Goal: Information Seeking & Learning: Learn about a topic

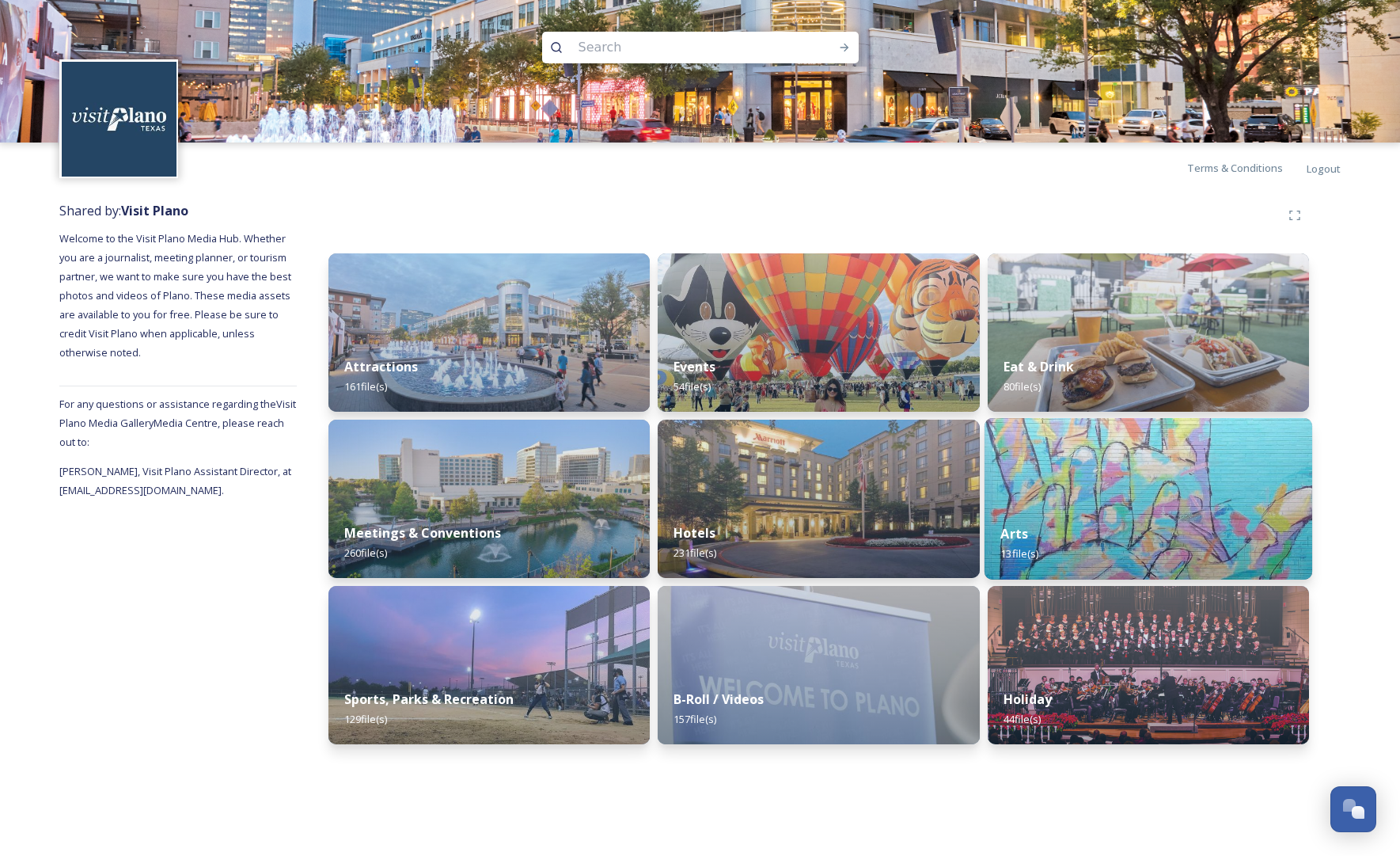
click at [1137, 489] on img at bounding box center [1148, 499] width 327 height 162
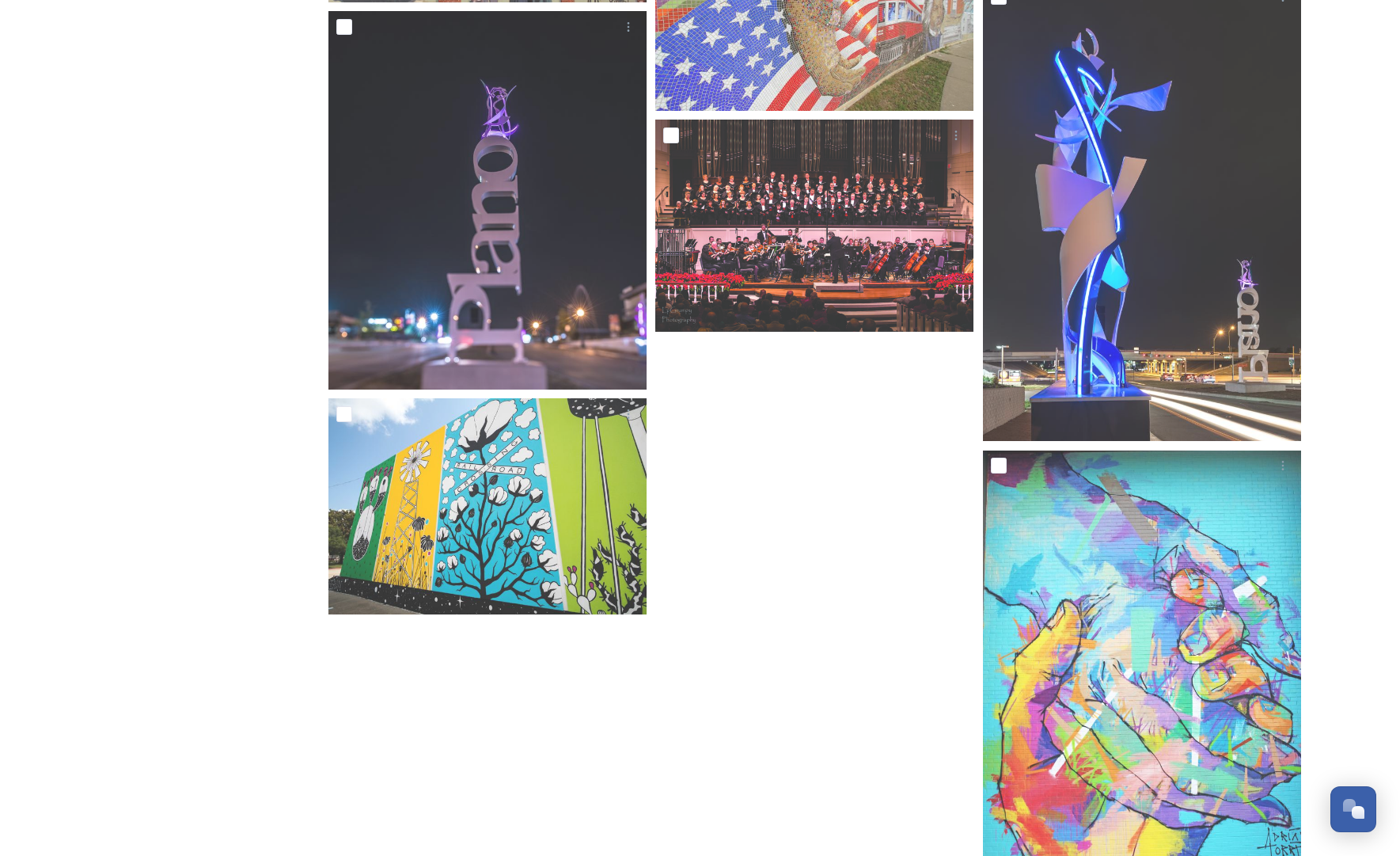
scroll to position [1026, 0]
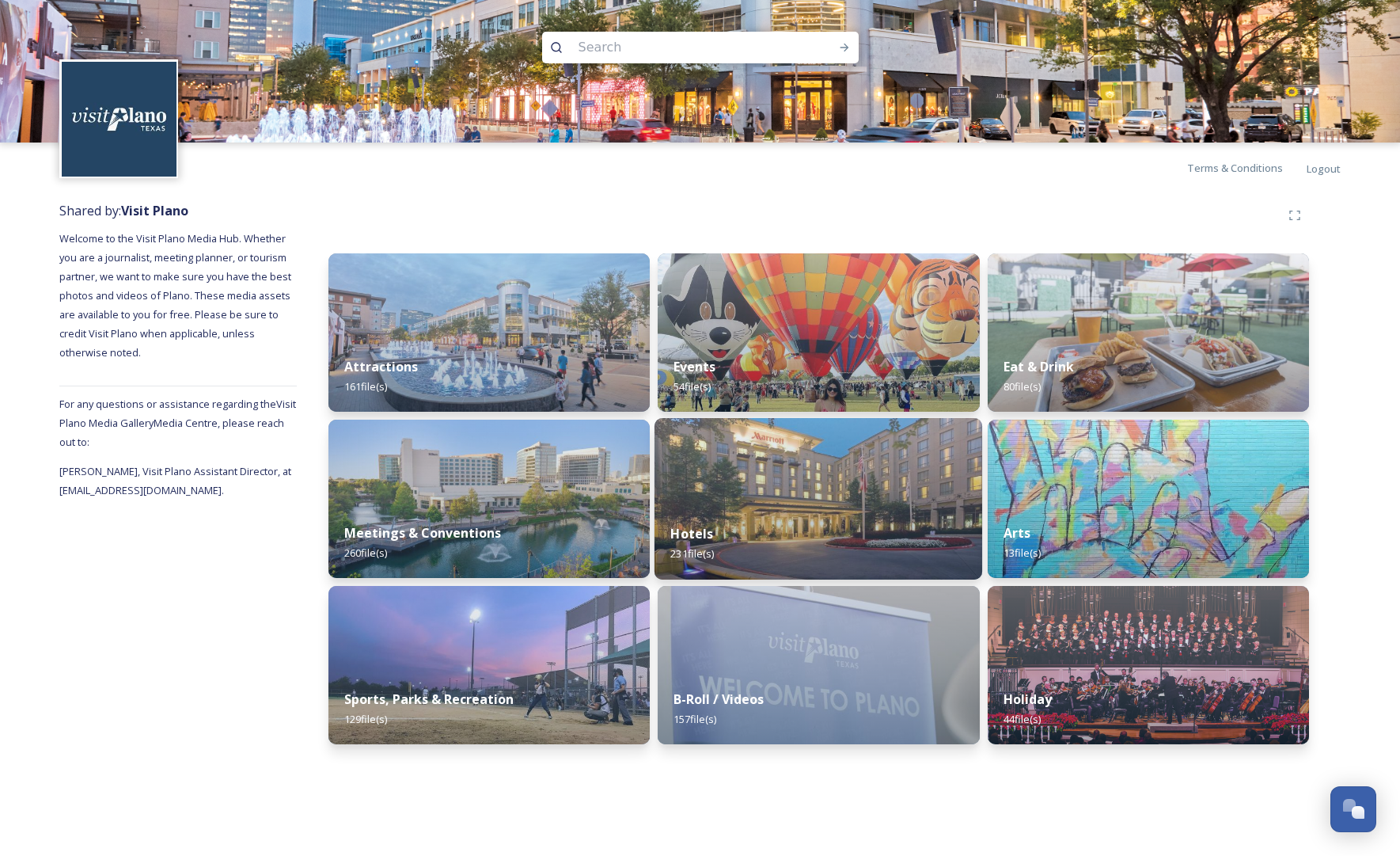
click at [799, 491] on img at bounding box center [818, 499] width 327 height 162
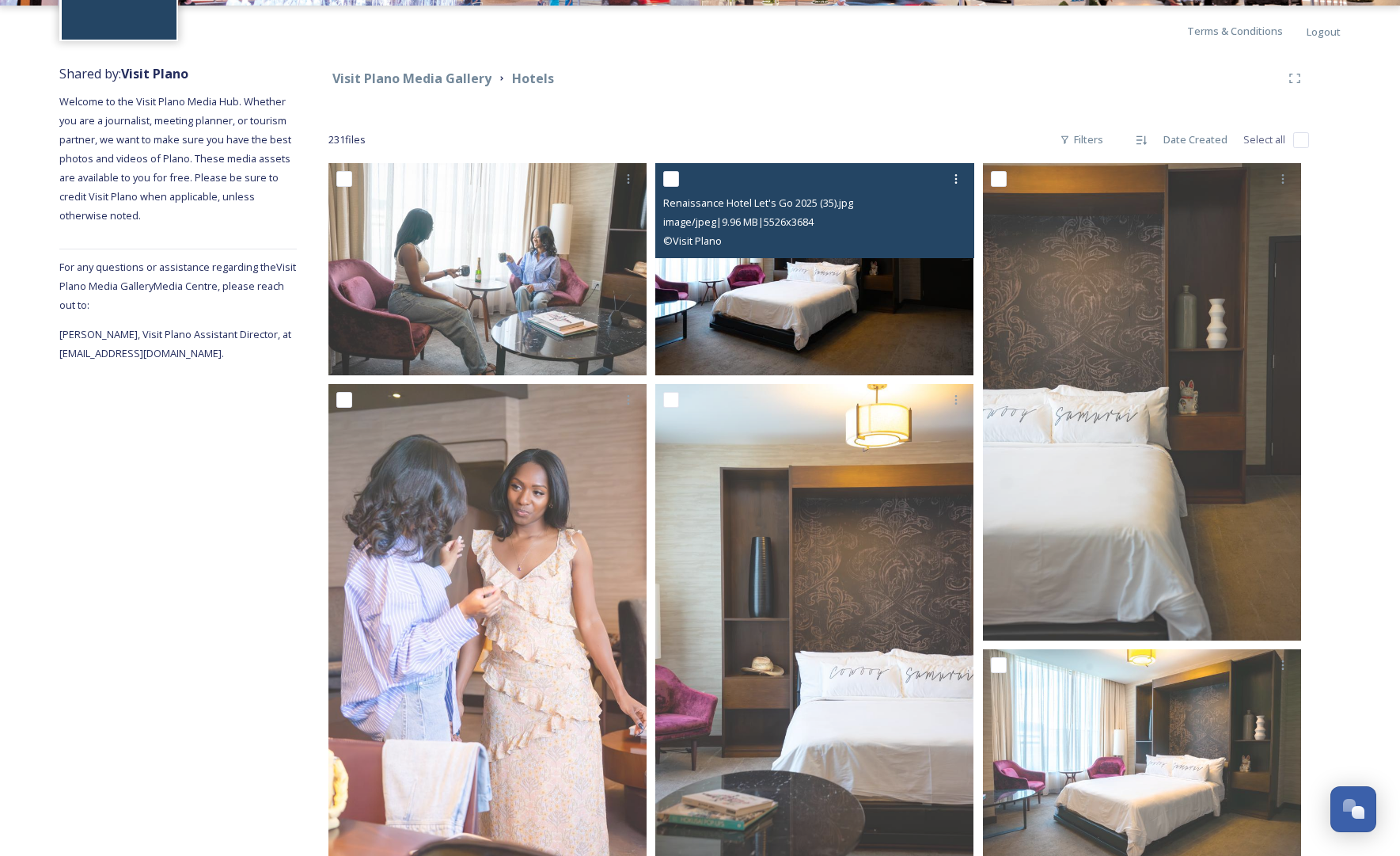
scroll to position [136, 0]
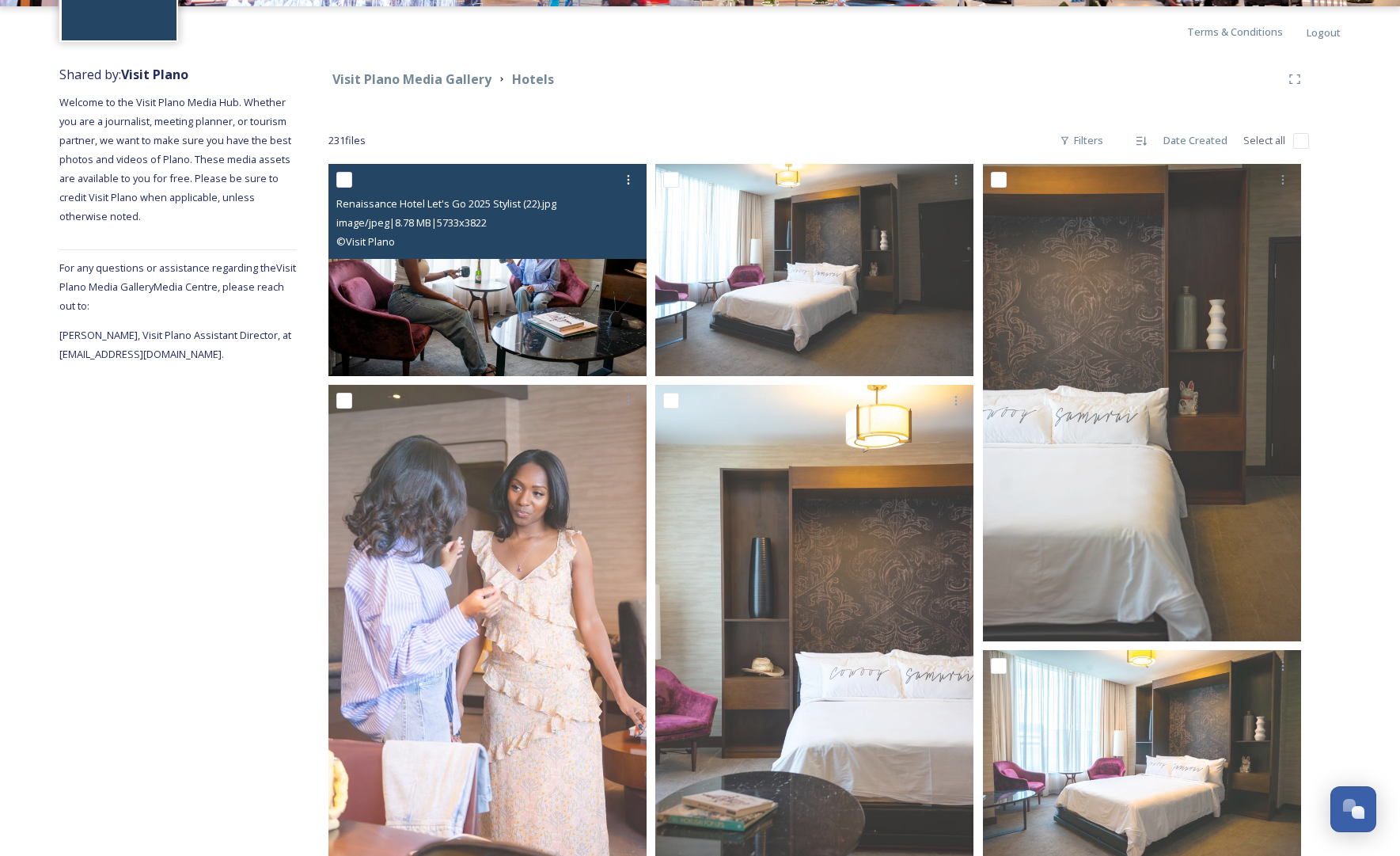
click at [480, 284] on img at bounding box center [487, 270] width 318 height 212
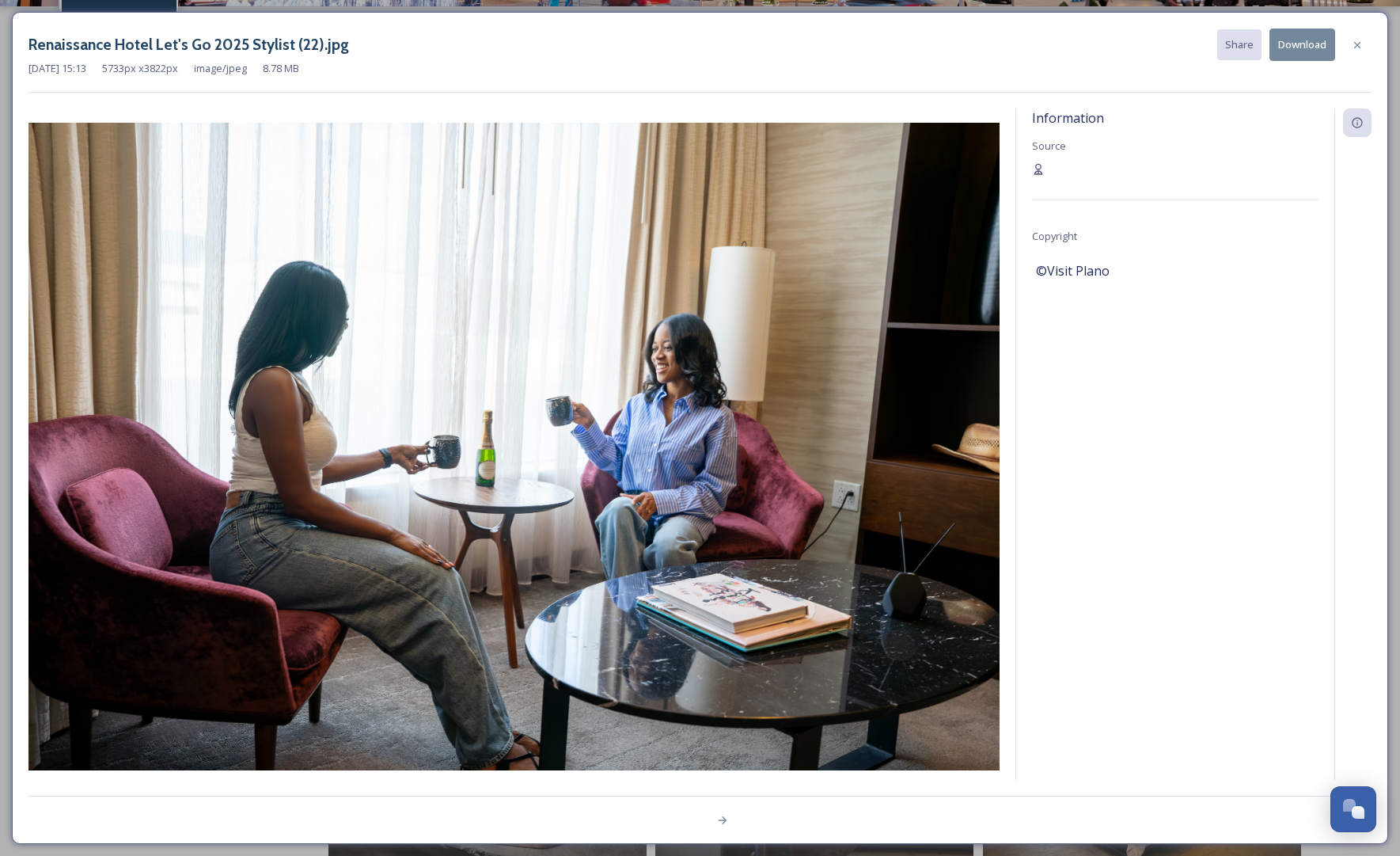
click at [1137, 49] on icon at bounding box center [1357, 45] width 12 height 12
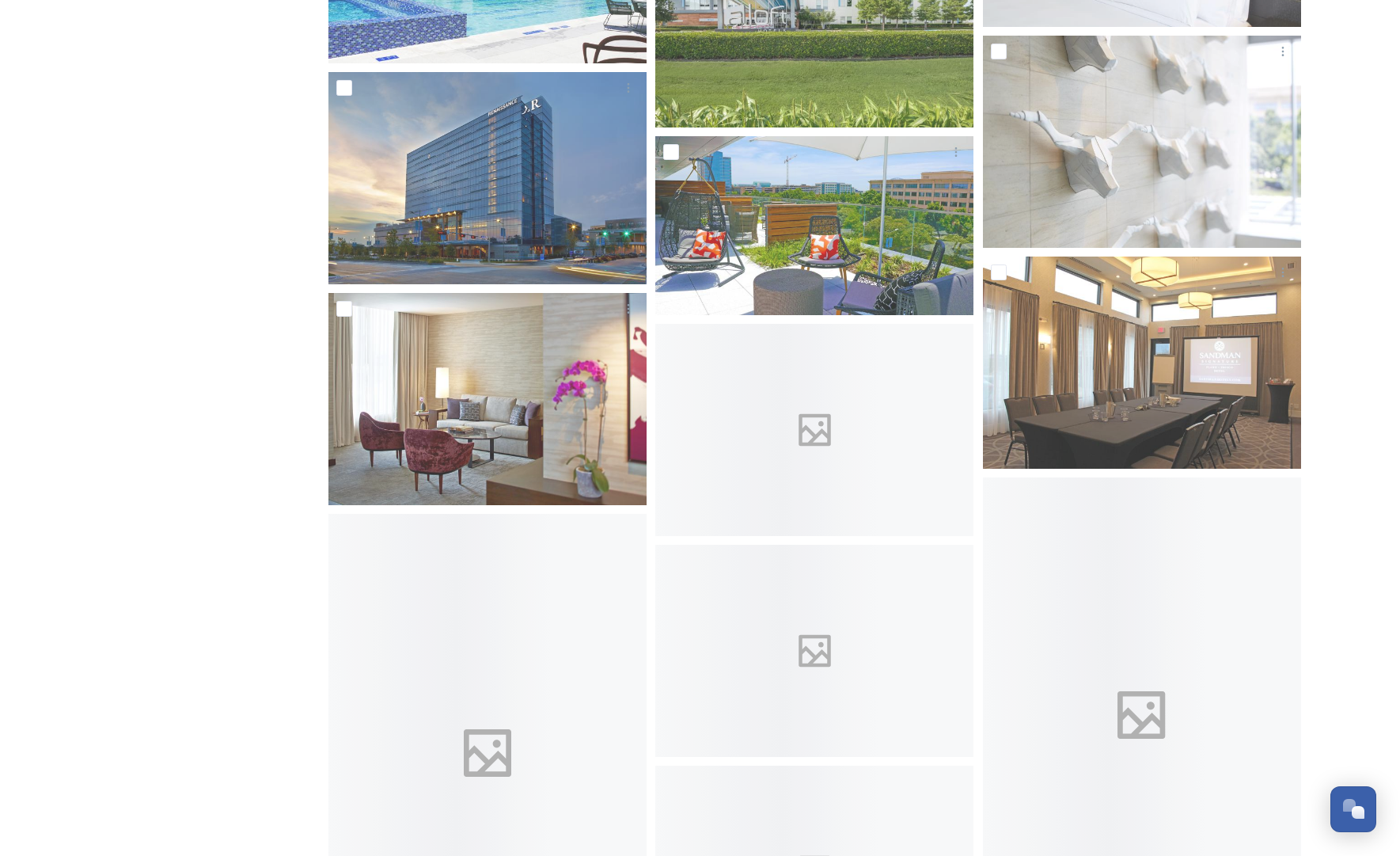
scroll to position [6951, 0]
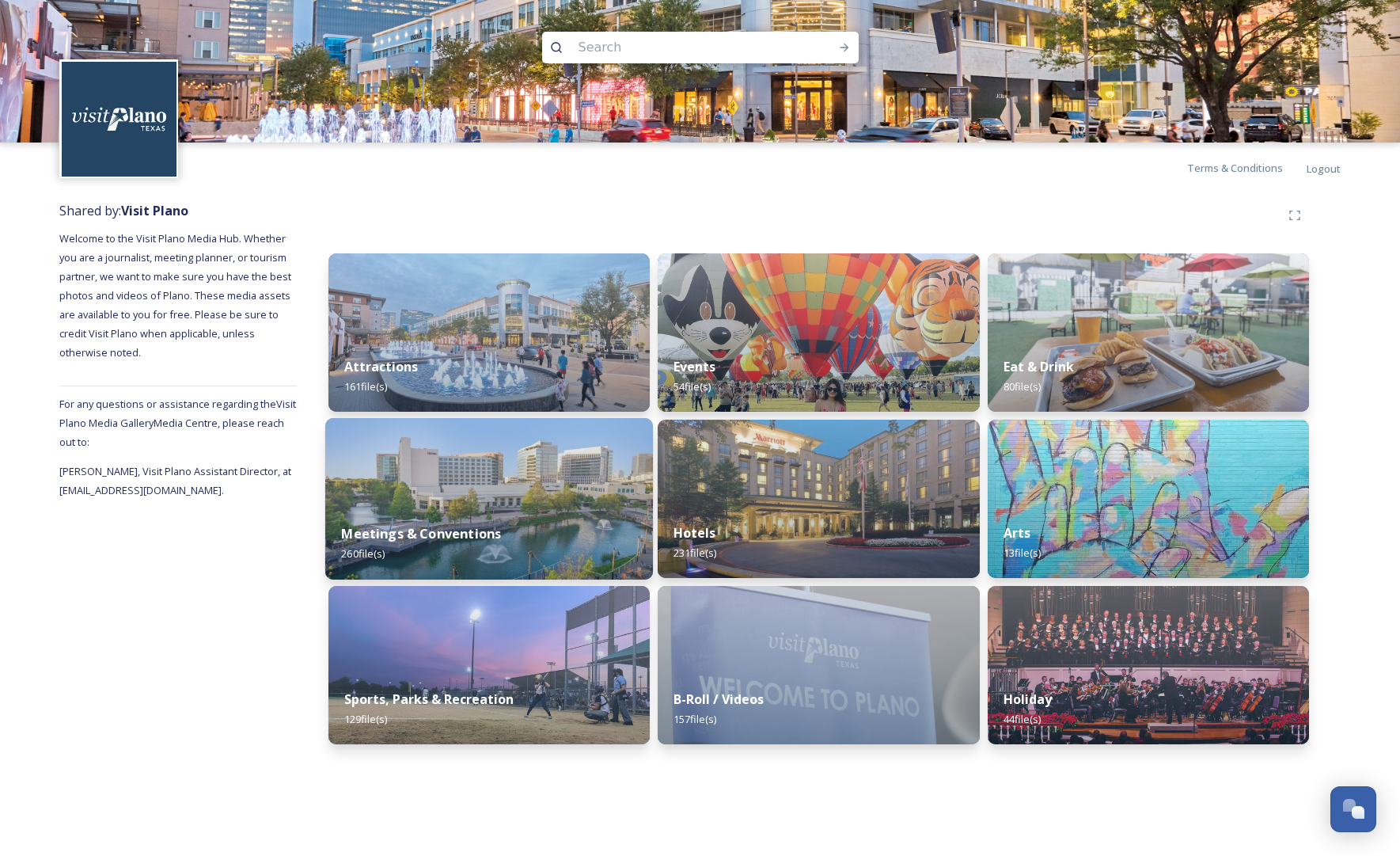
click at [558, 465] on img at bounding box center [489, 499] width 327 height 162
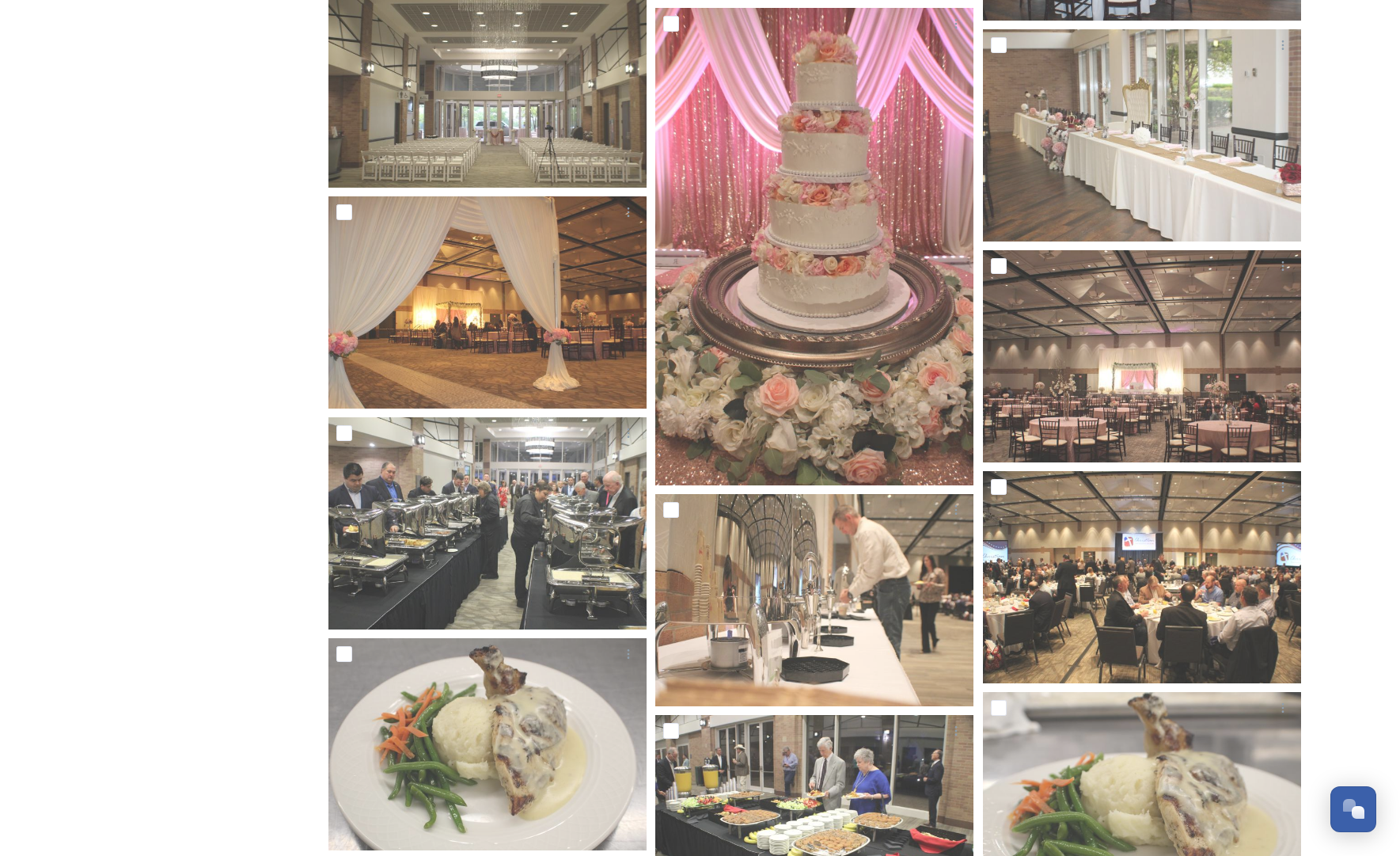
scroll to position [3981, 0]
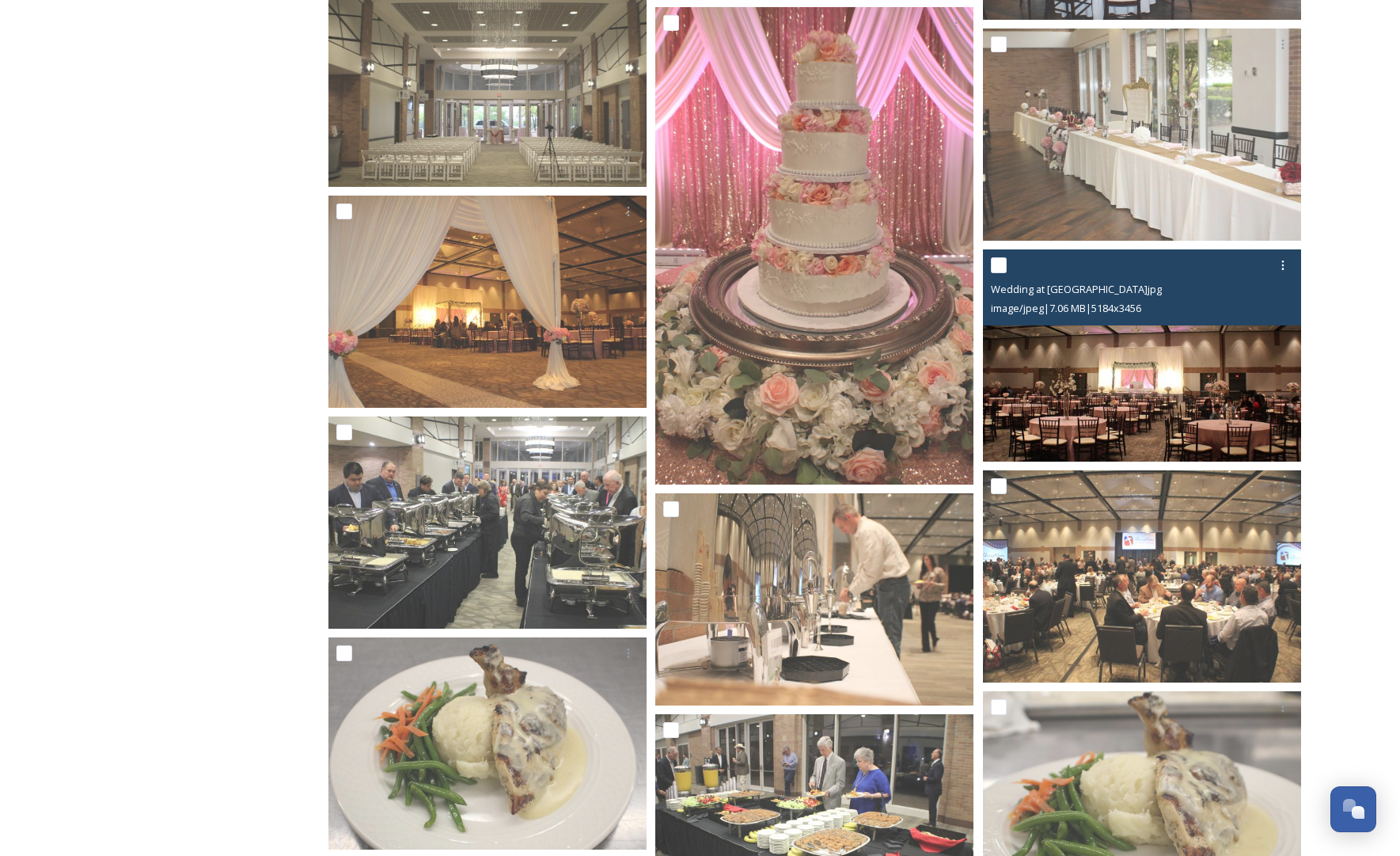
click at [1067, 371] on img at bounding box center [1142, 355] width 318 height 212
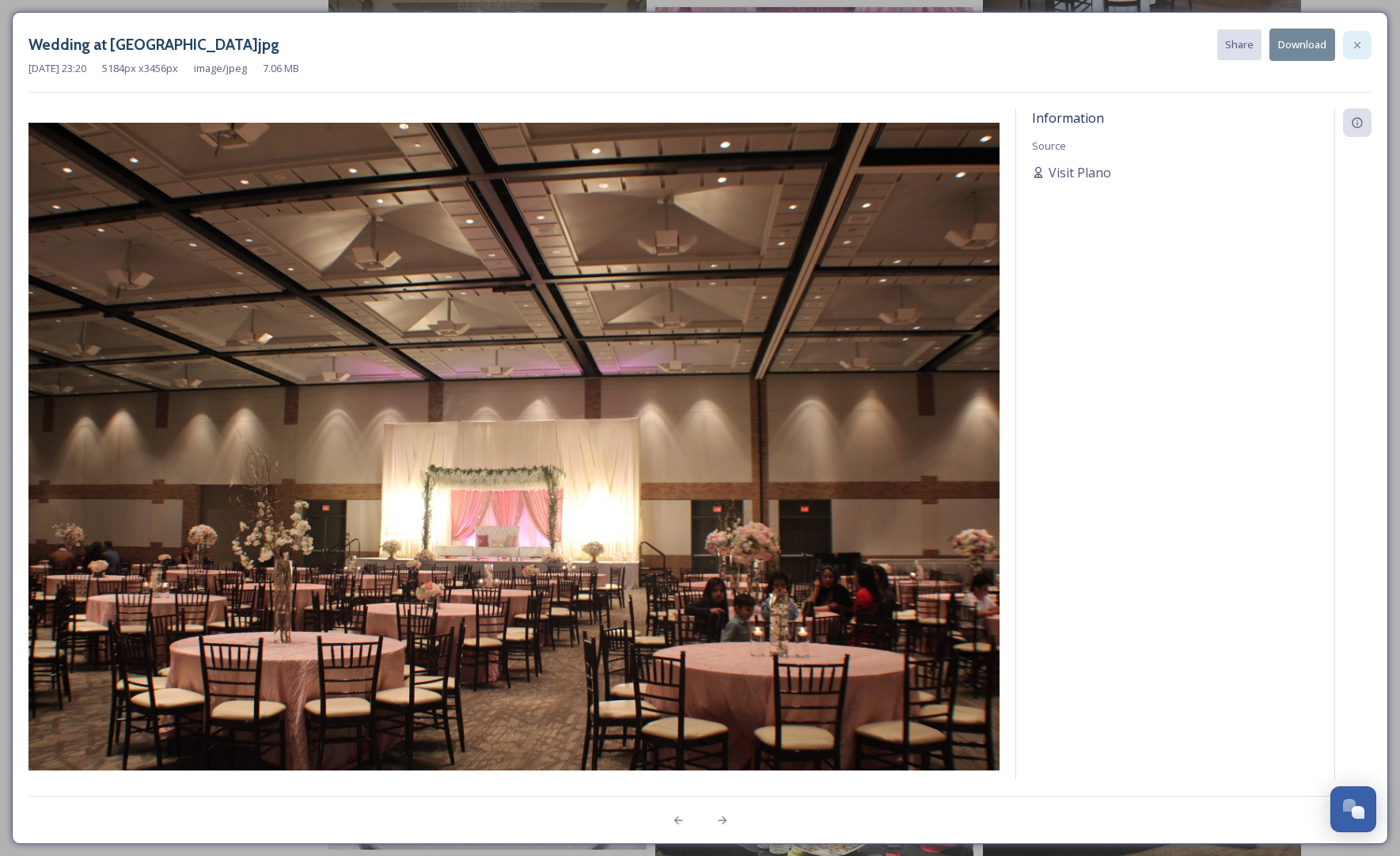
click at [1137, 46] on icon at bounding box center [1357, 45] width 12 height 12
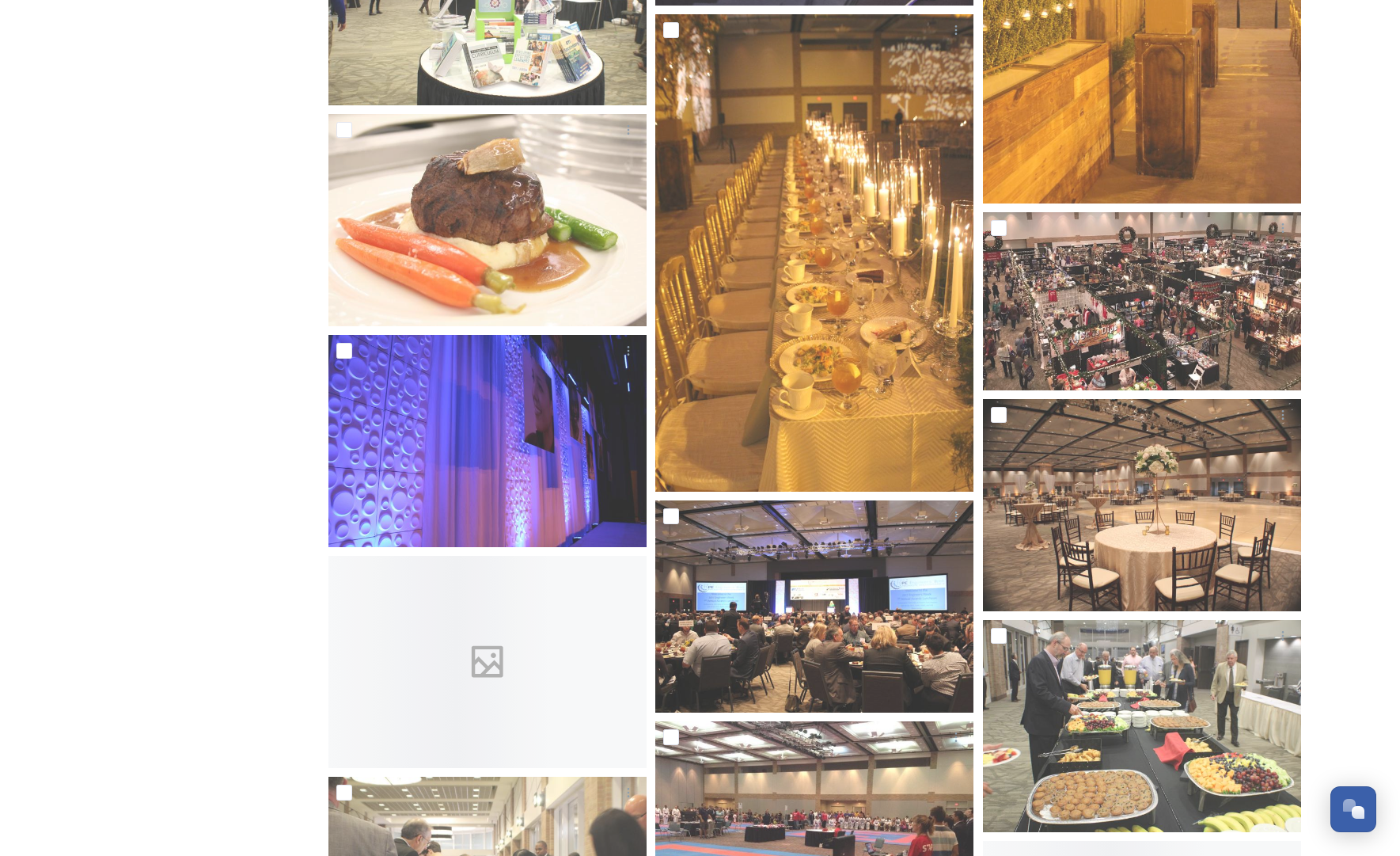
scroll to position [6277, 0]
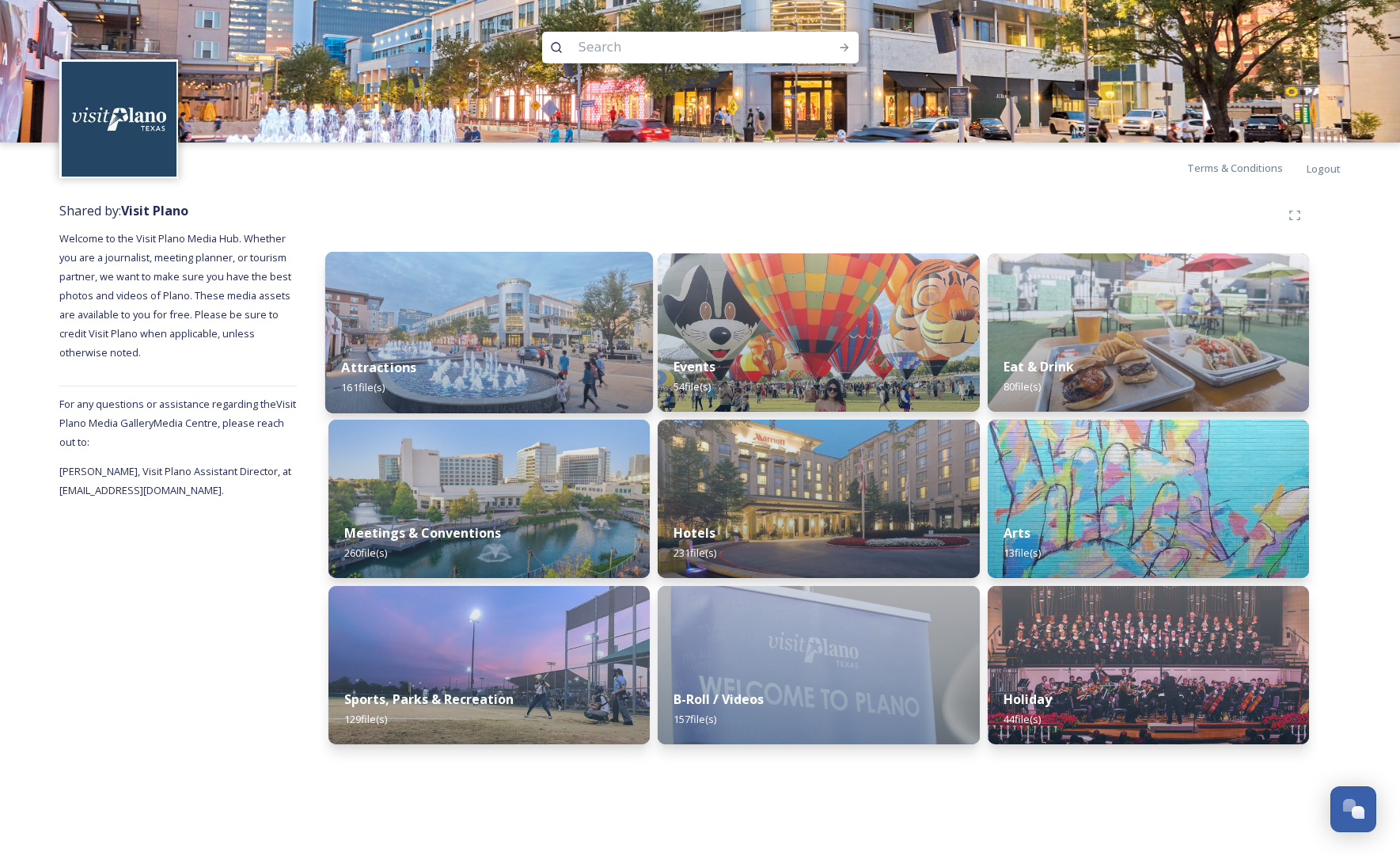
click at [459, 319] on img at bounding box center [489, 332] width 327 height 162
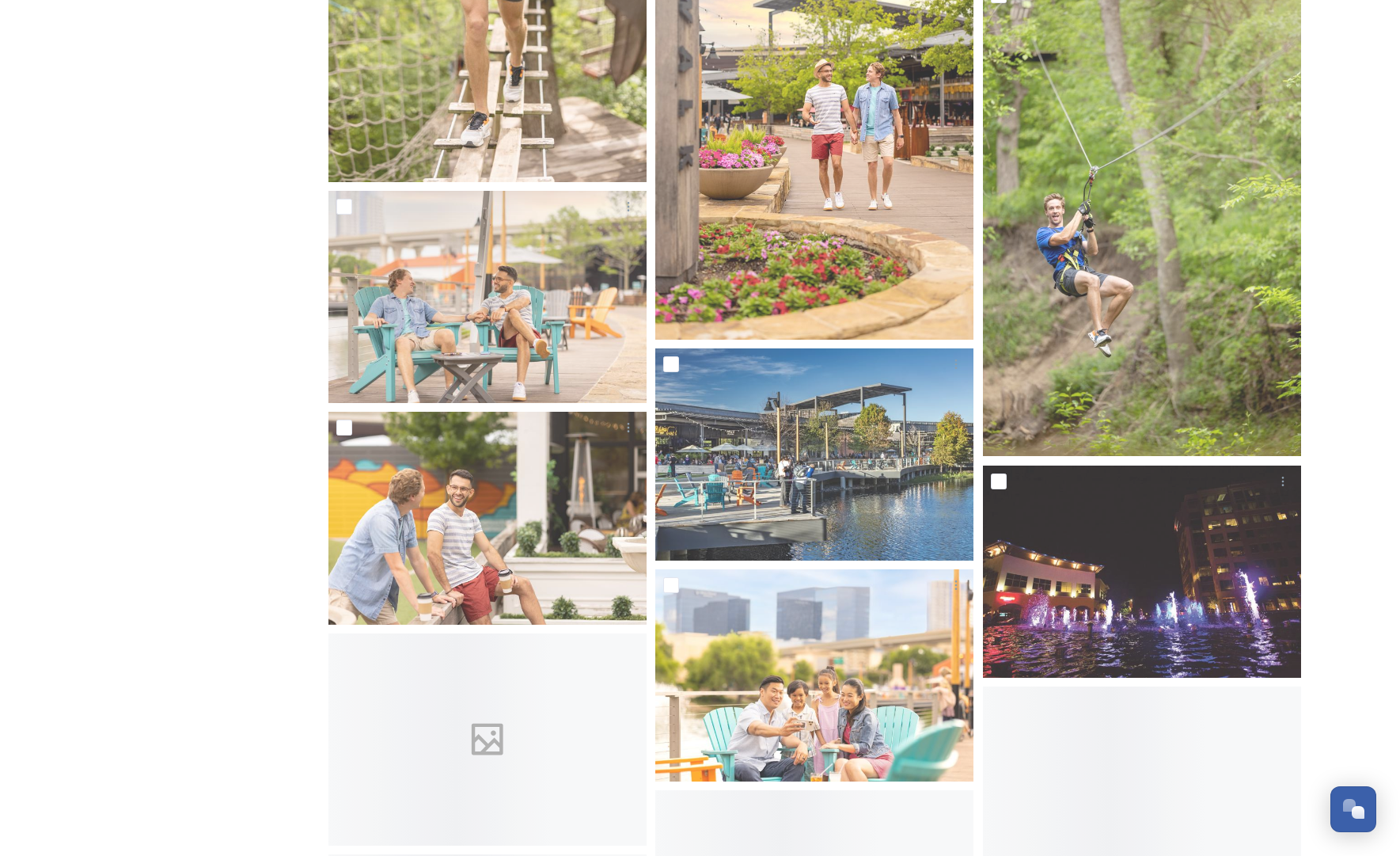
scroll to position [4683, 0]
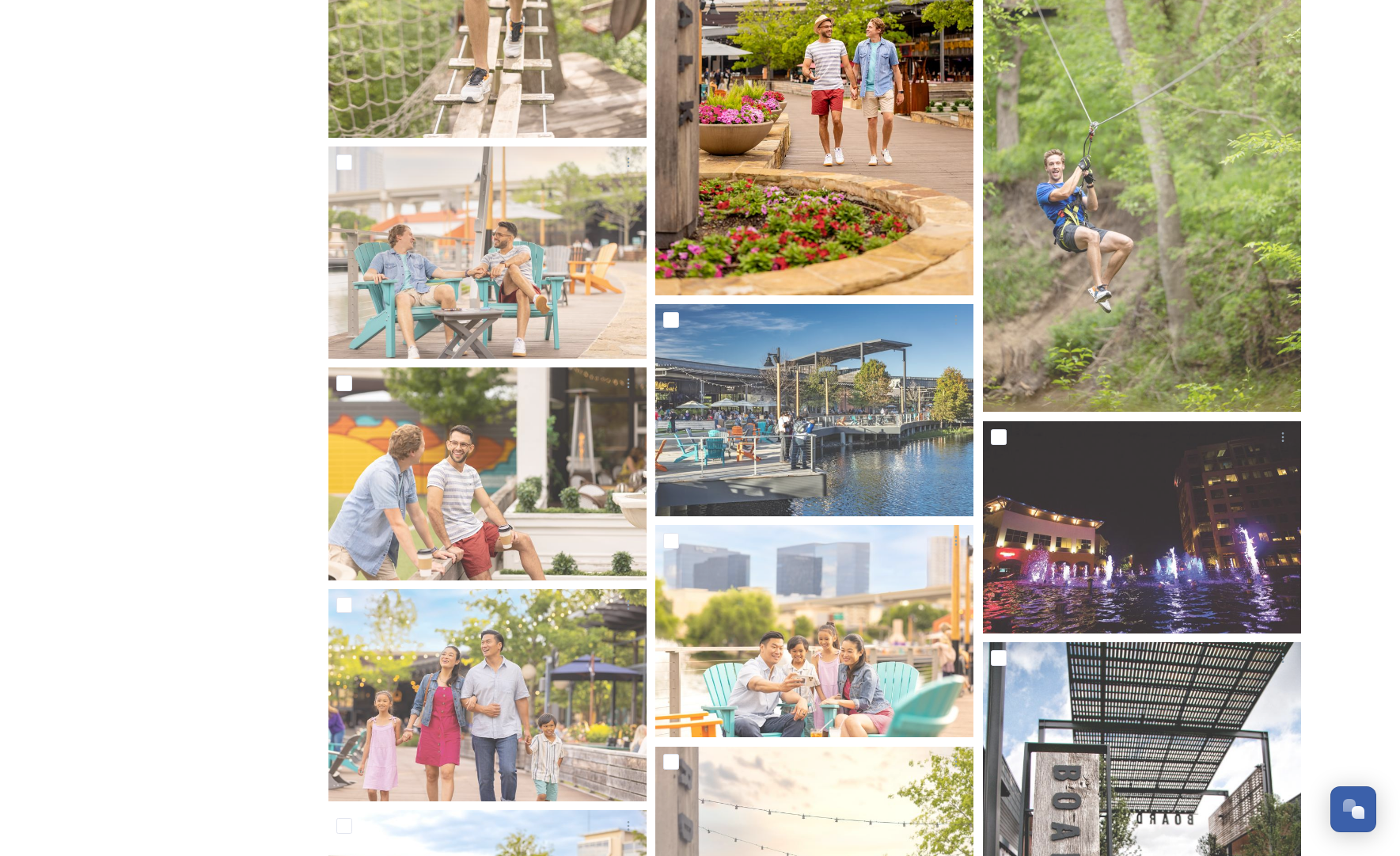
click at [861, 31] on img at bounding box center [815, 57] width 318 height 477
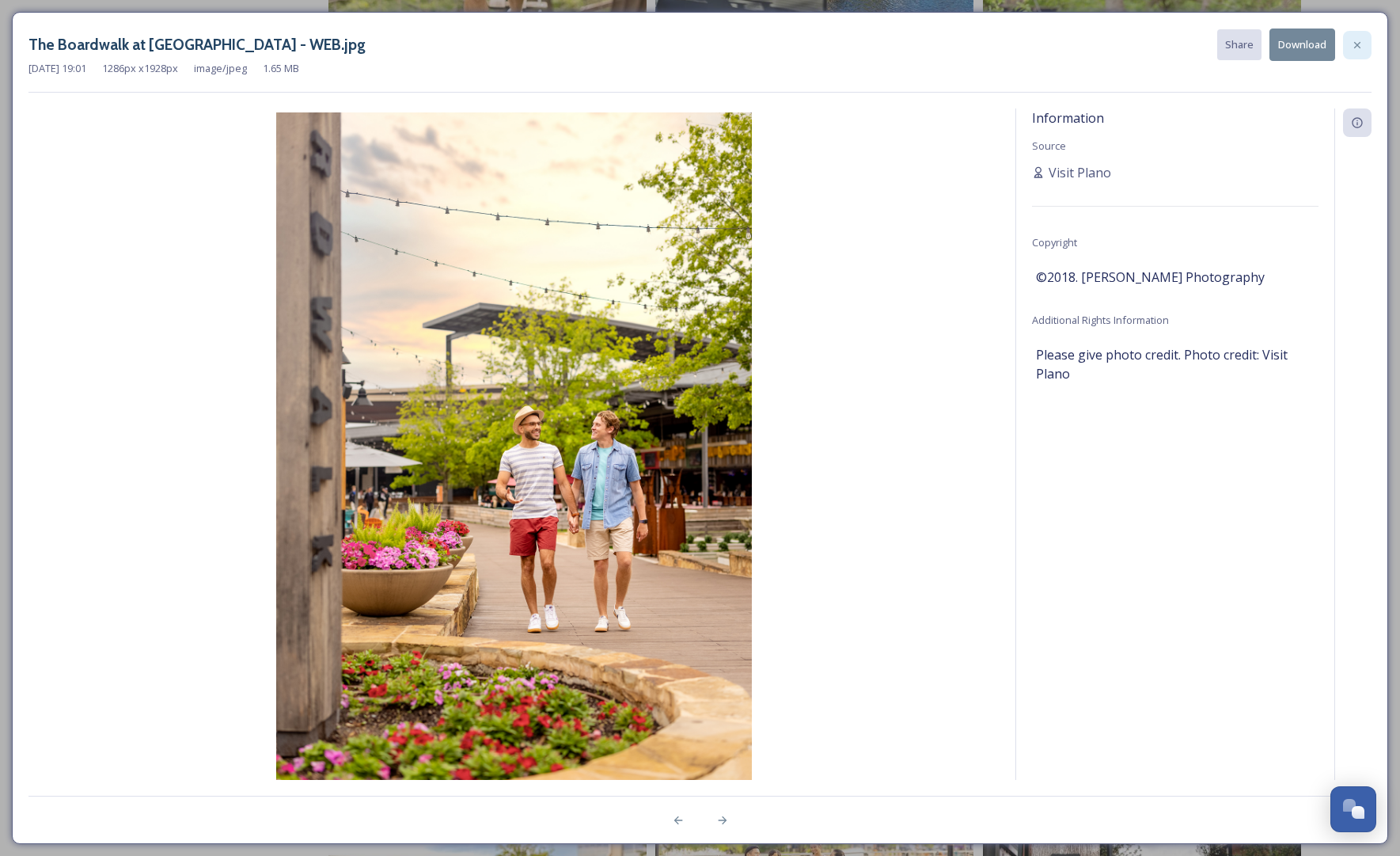
click at [1137, 42] on icon at bounding box center [1358, 45] width 7 height 7
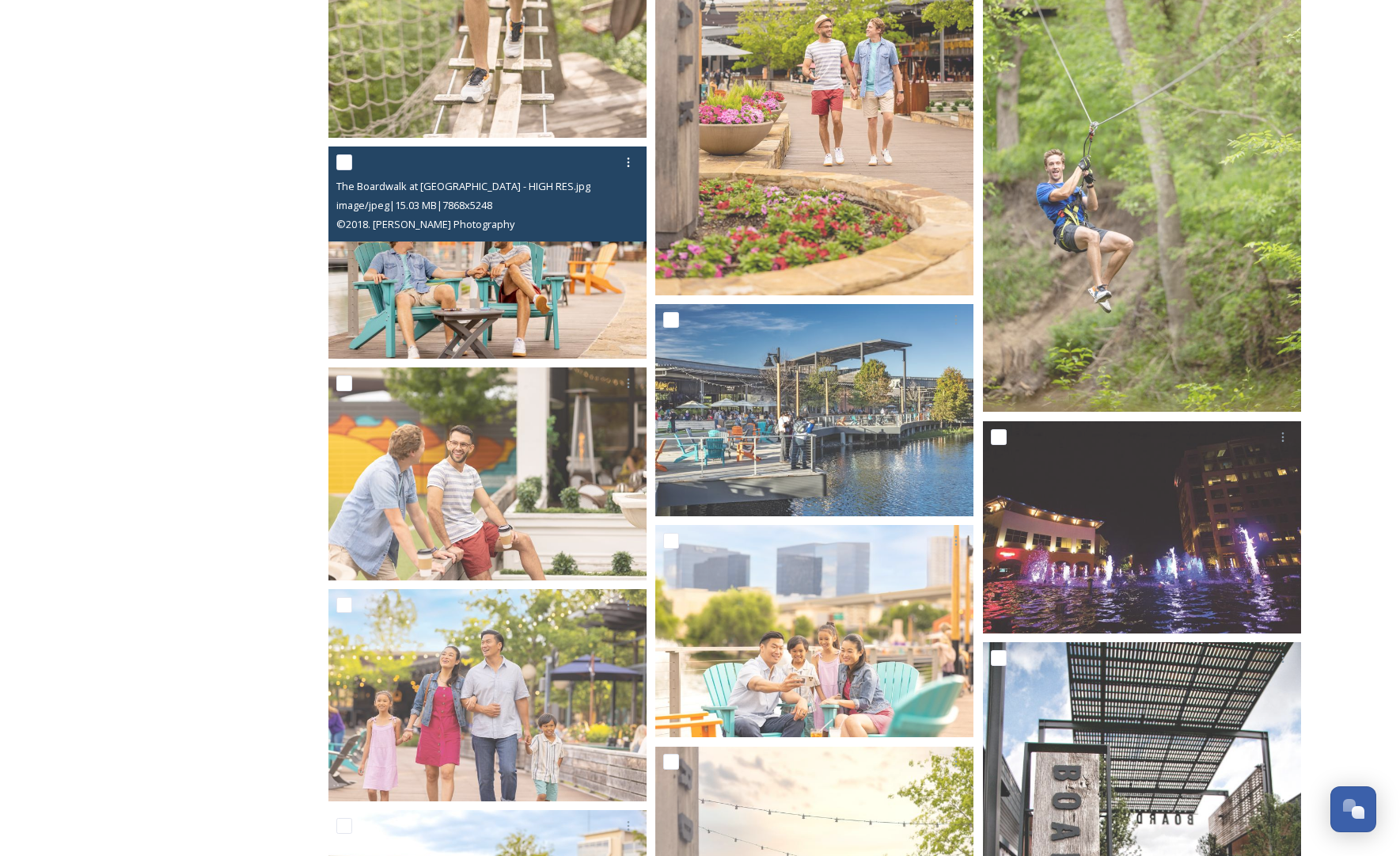
click at [512, 283] on img at bounding box center [487, 252] width 318 height 212
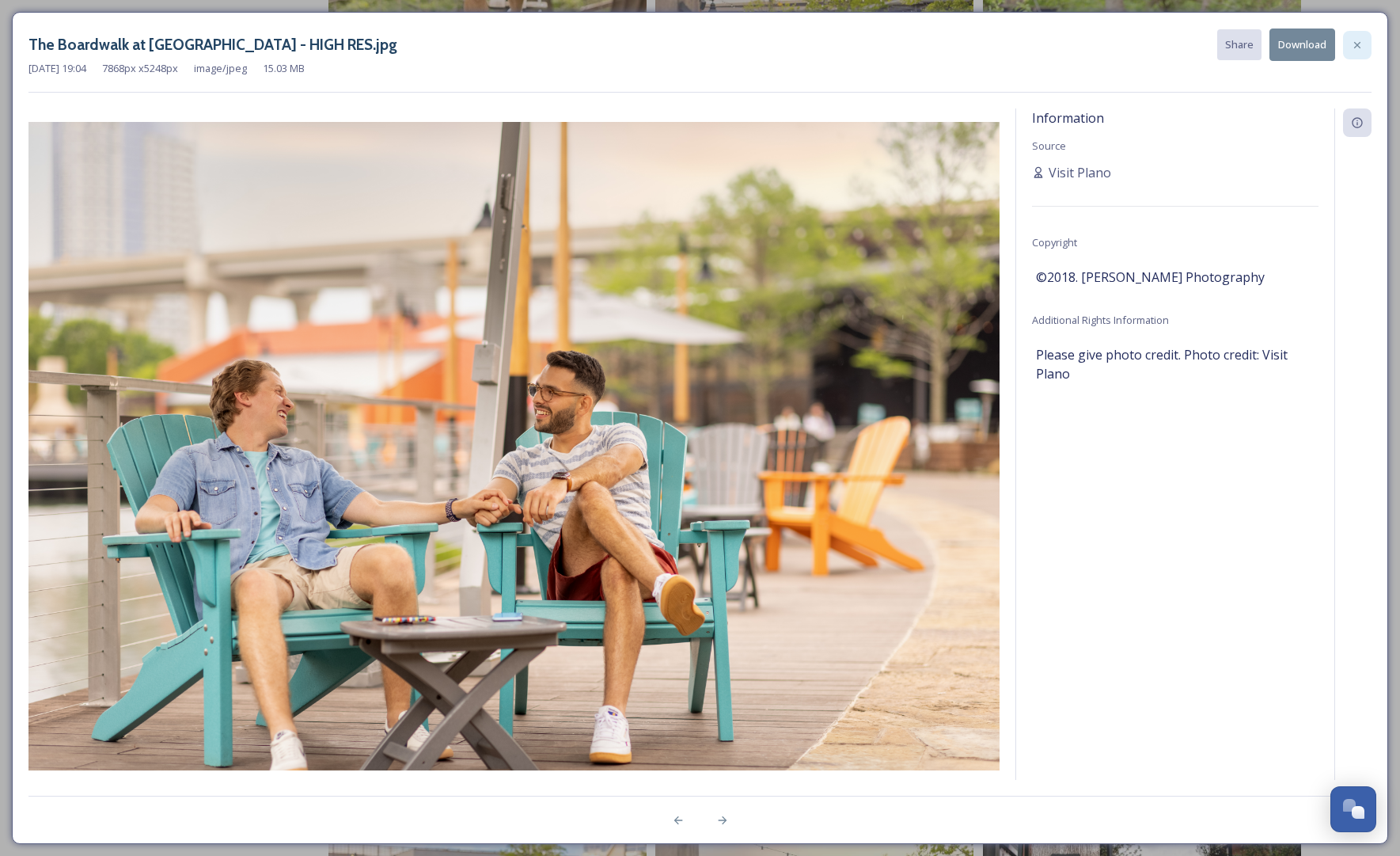
click at [1137, 40] on icon at bounding box center [1357, 45] width 12 height 12
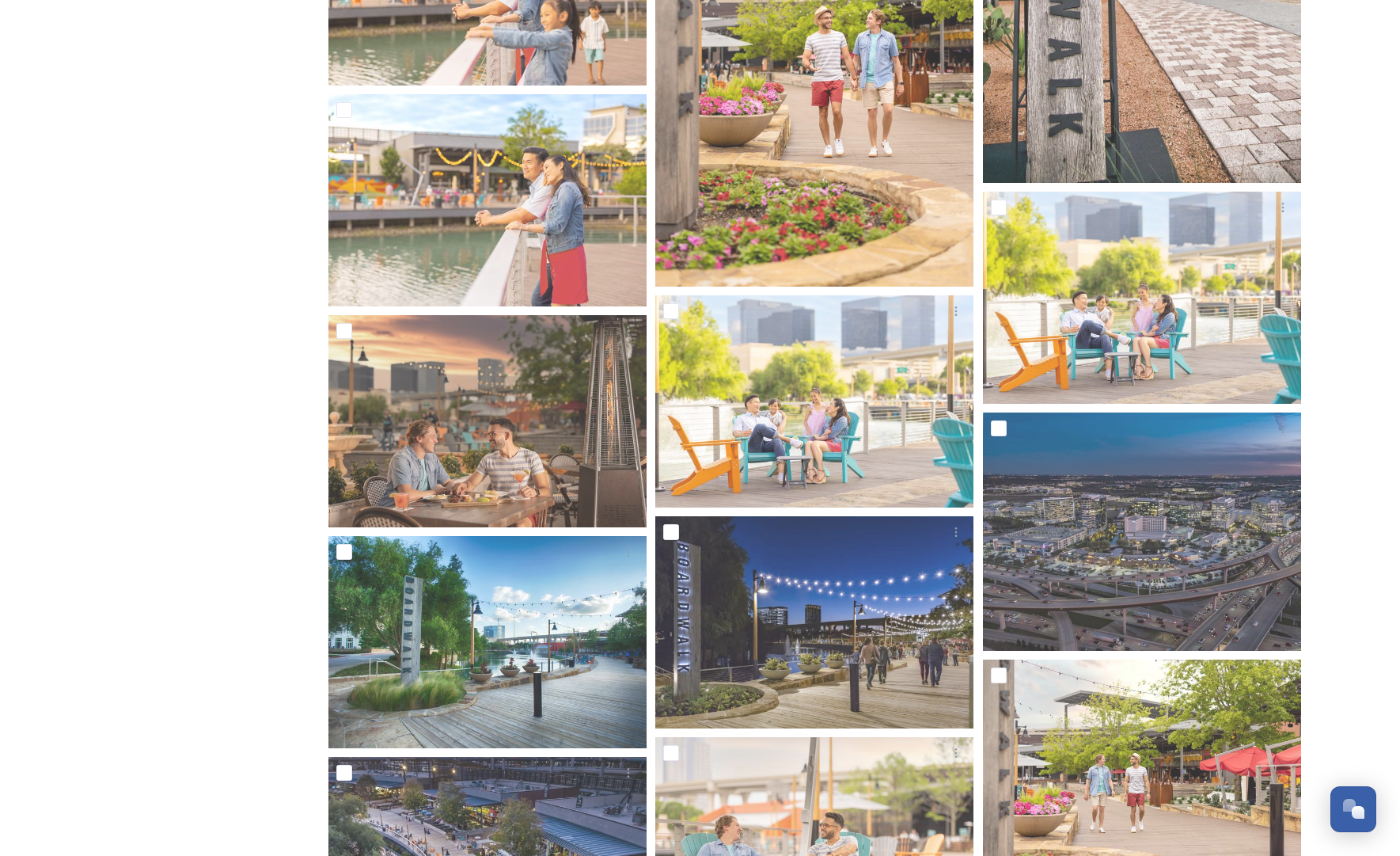
scroll to position [5630, 0]
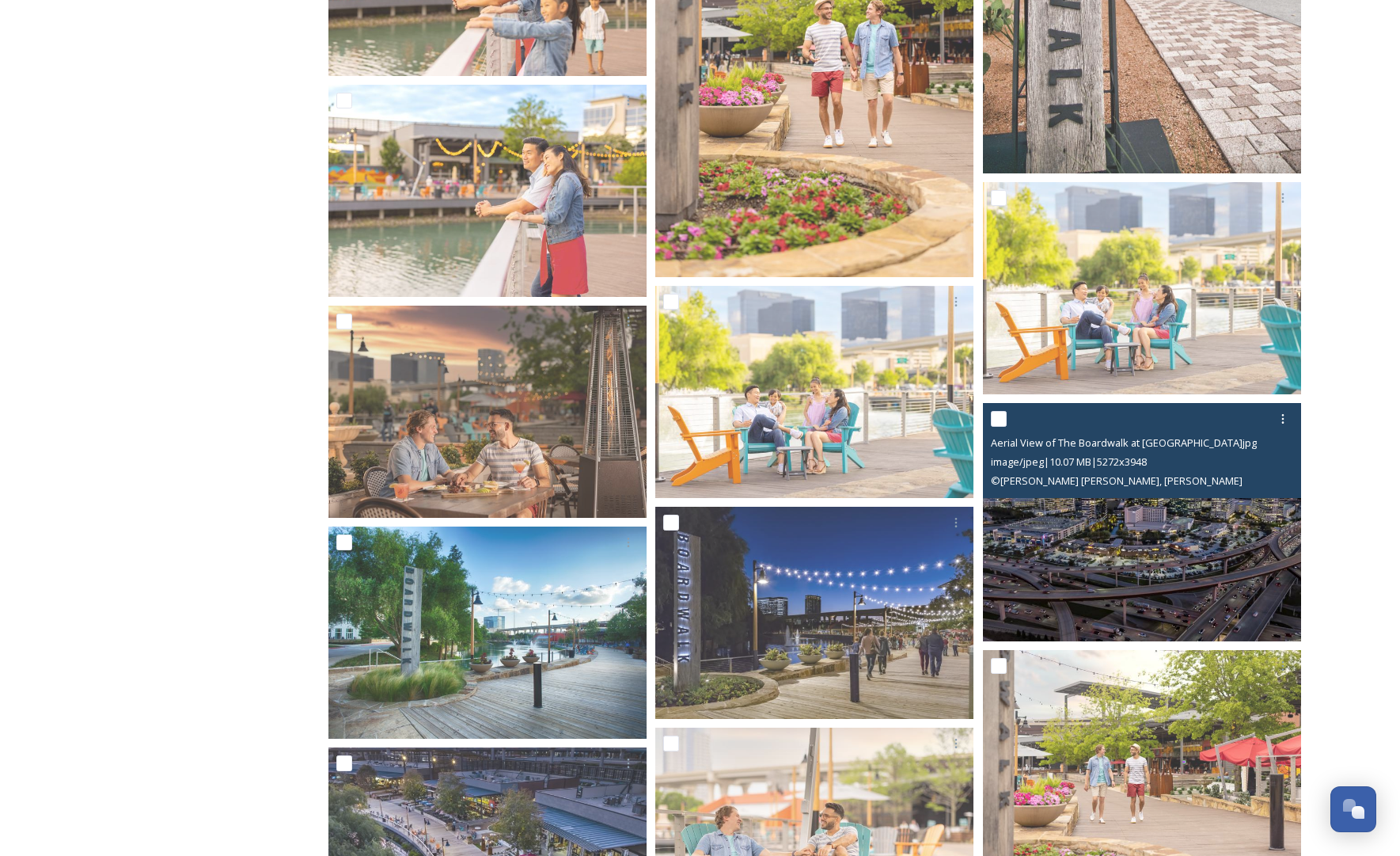
click at [1137, 549] on img at bounding box center [1142, 522] width 318 height 238
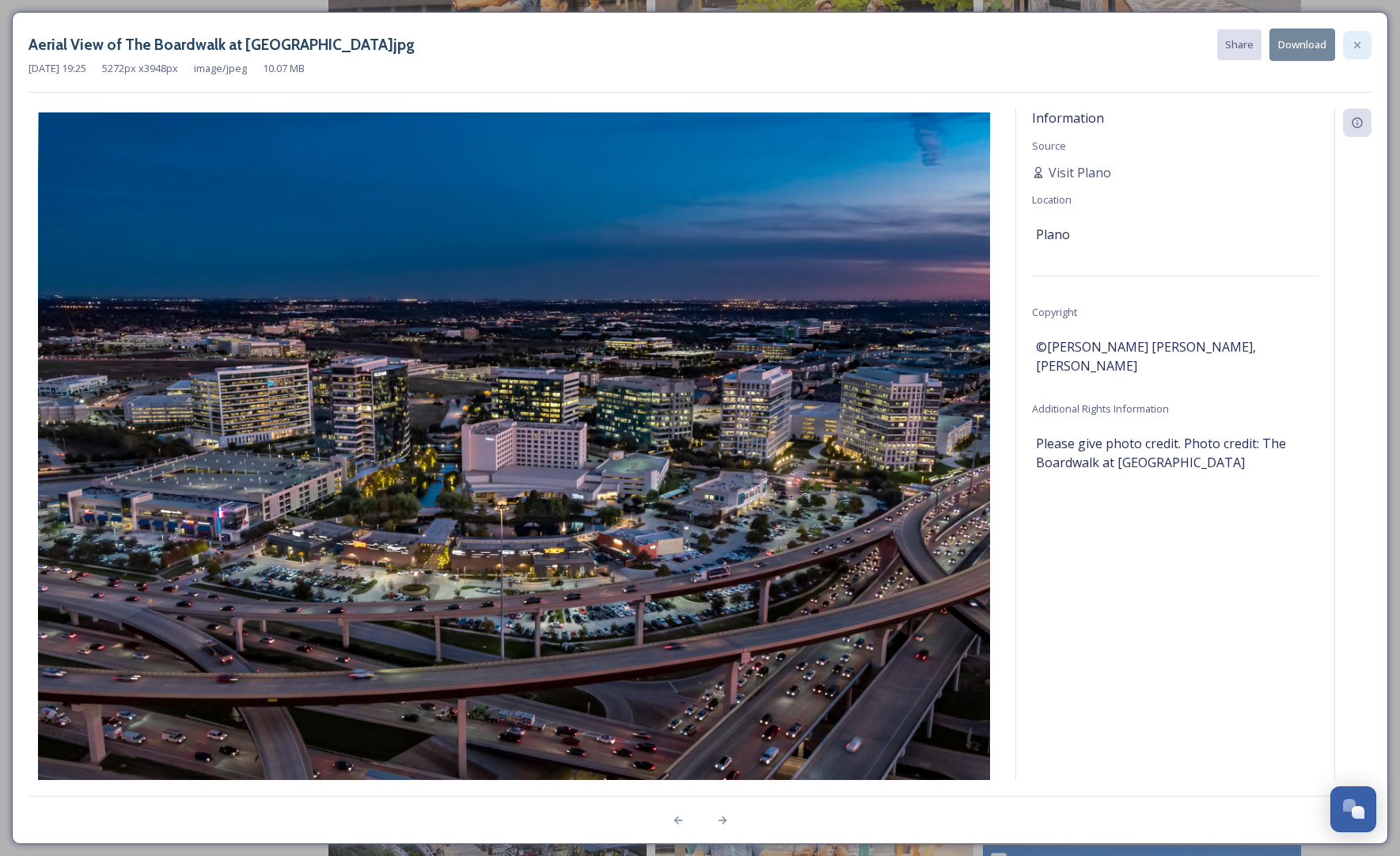
click at [1137, 39] on icon at bounding box center [1357, 45] width 12 height 12
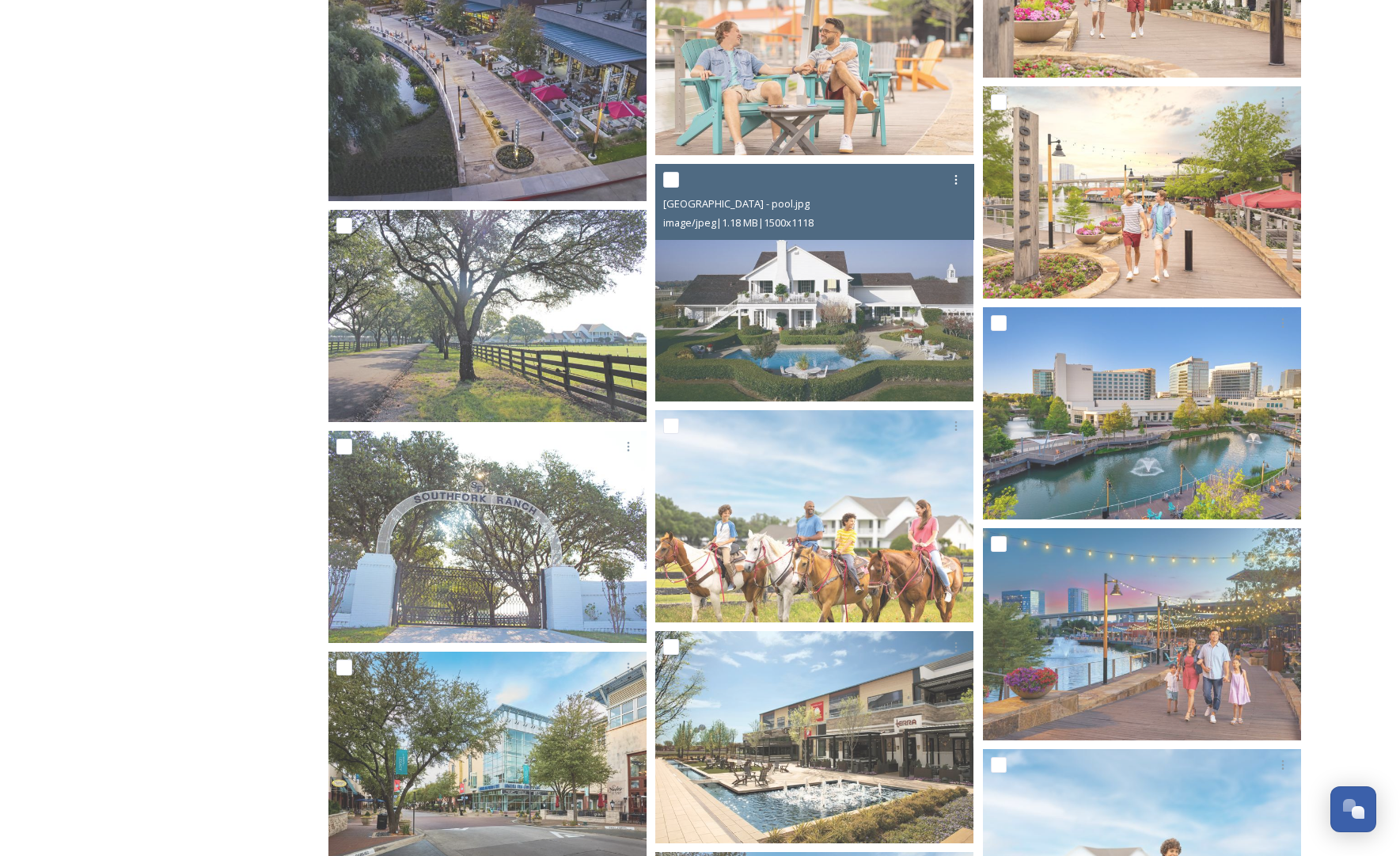
scroll to position [6417, 0]
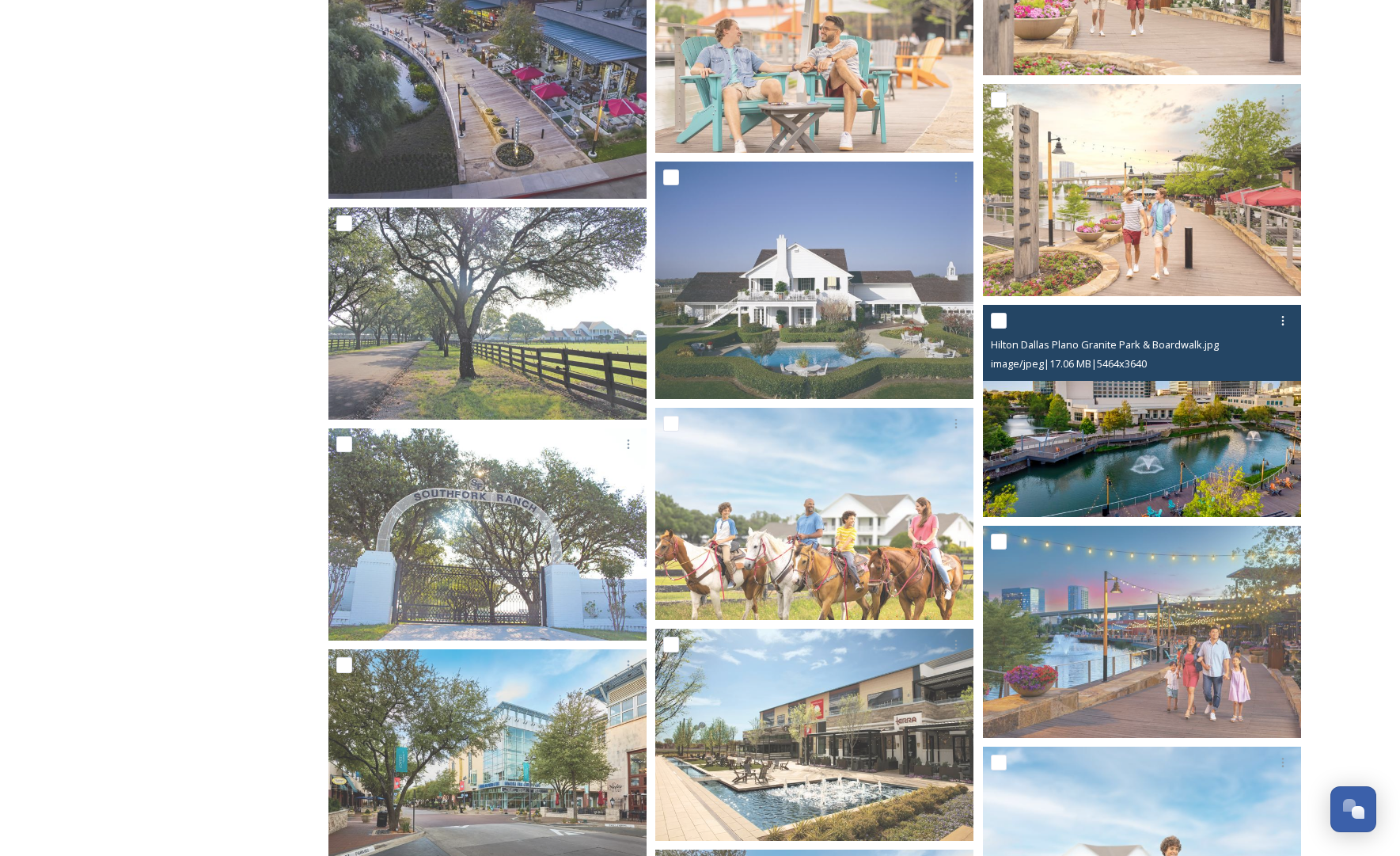
click at [1137, 432] on img at bounding box center [1142, 411] width 318 height 212
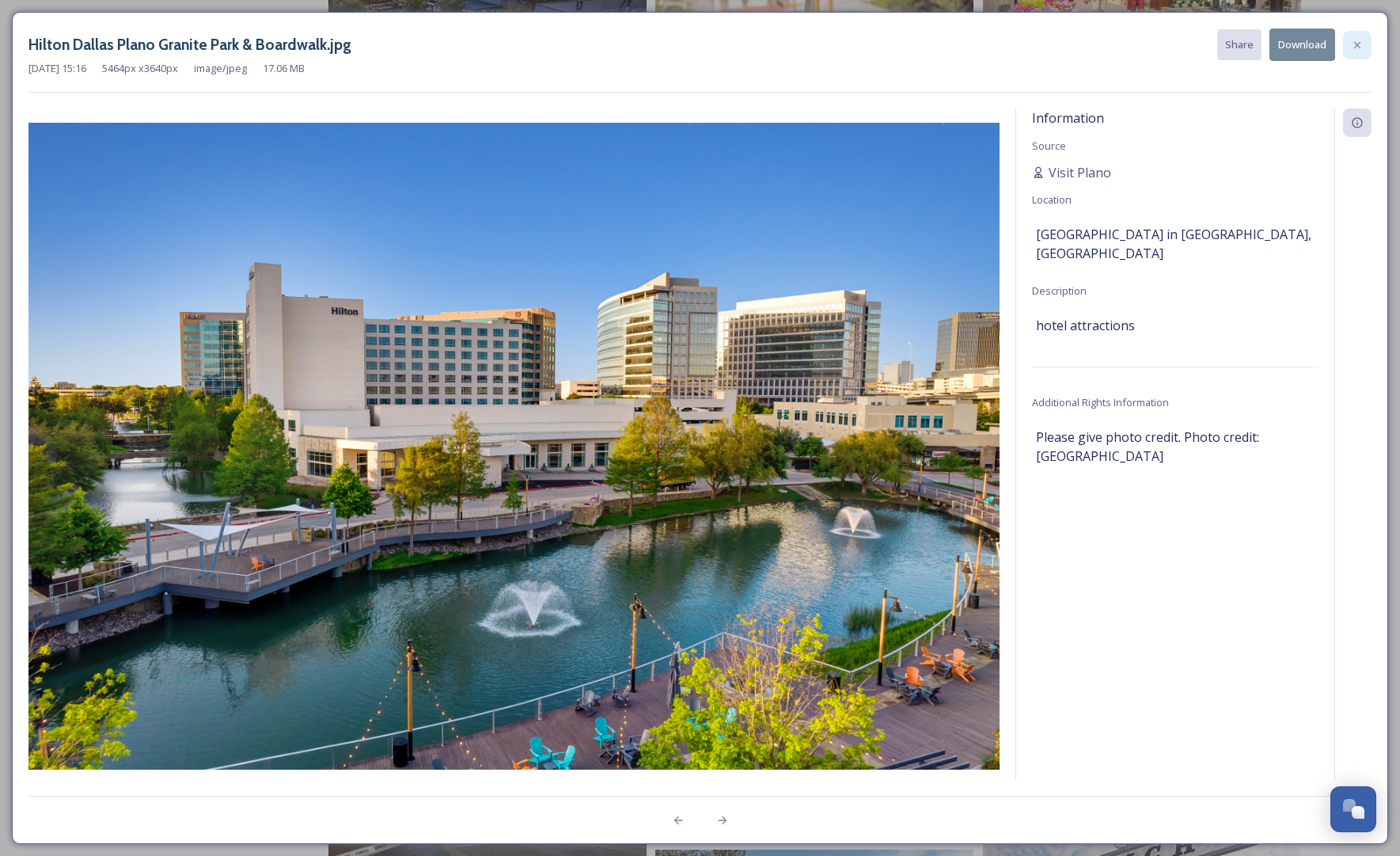
click at [1137, 46] on icon at bounding box center [1358, 45] width 7 height 7
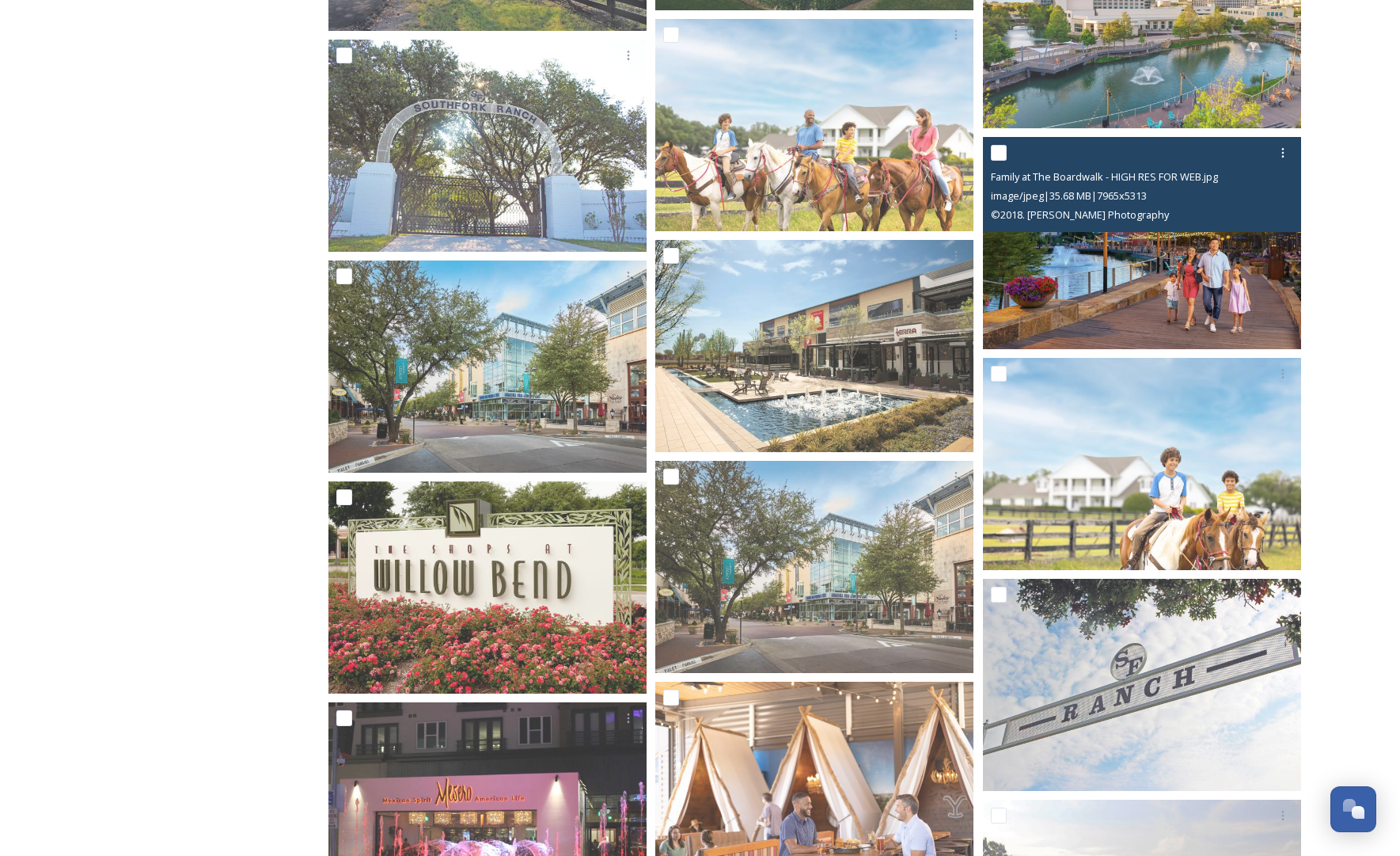
scroll to position [6829, 0]
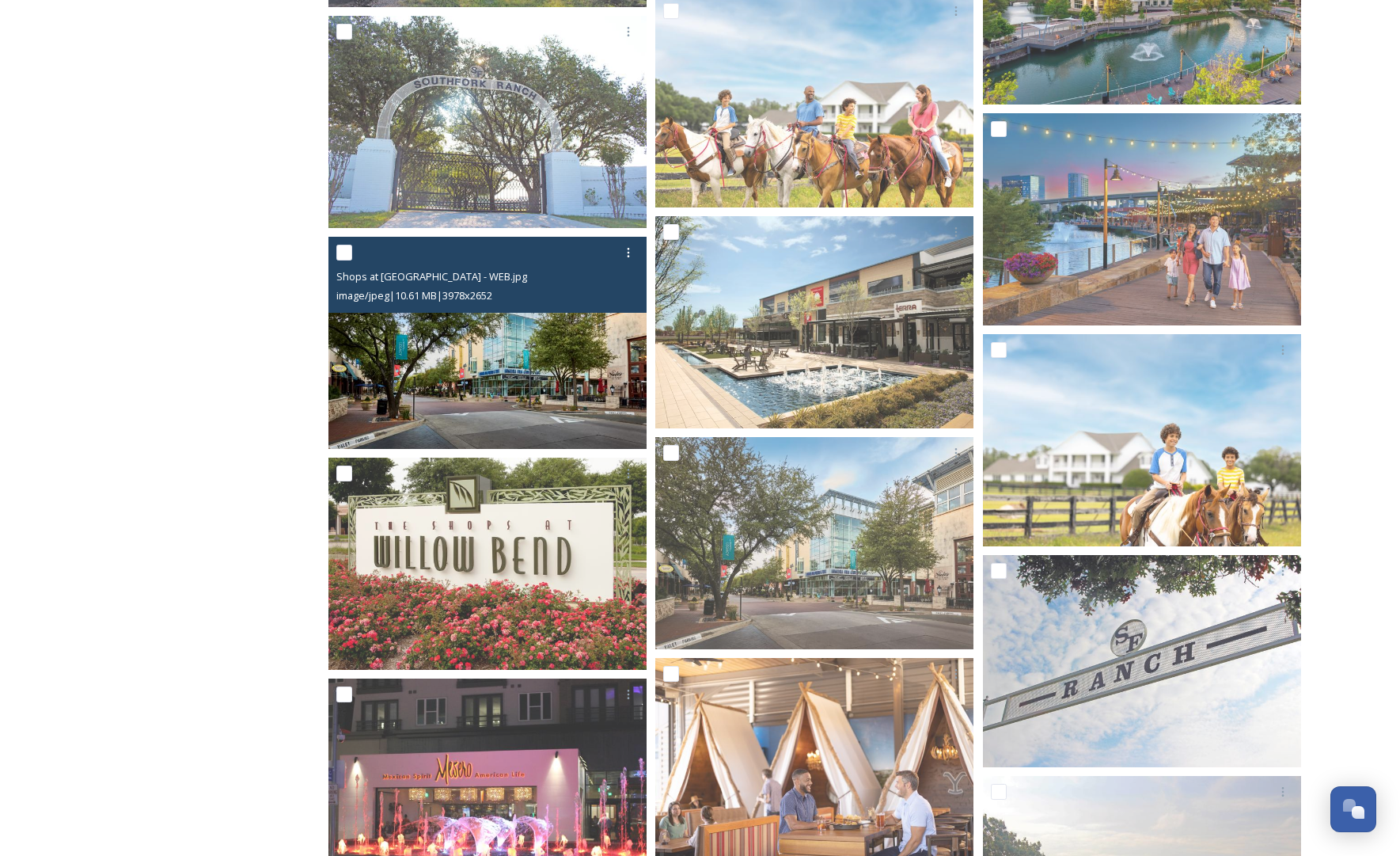
click at [591, 361] on img at bounding box center [487, 342] width 318 height 212
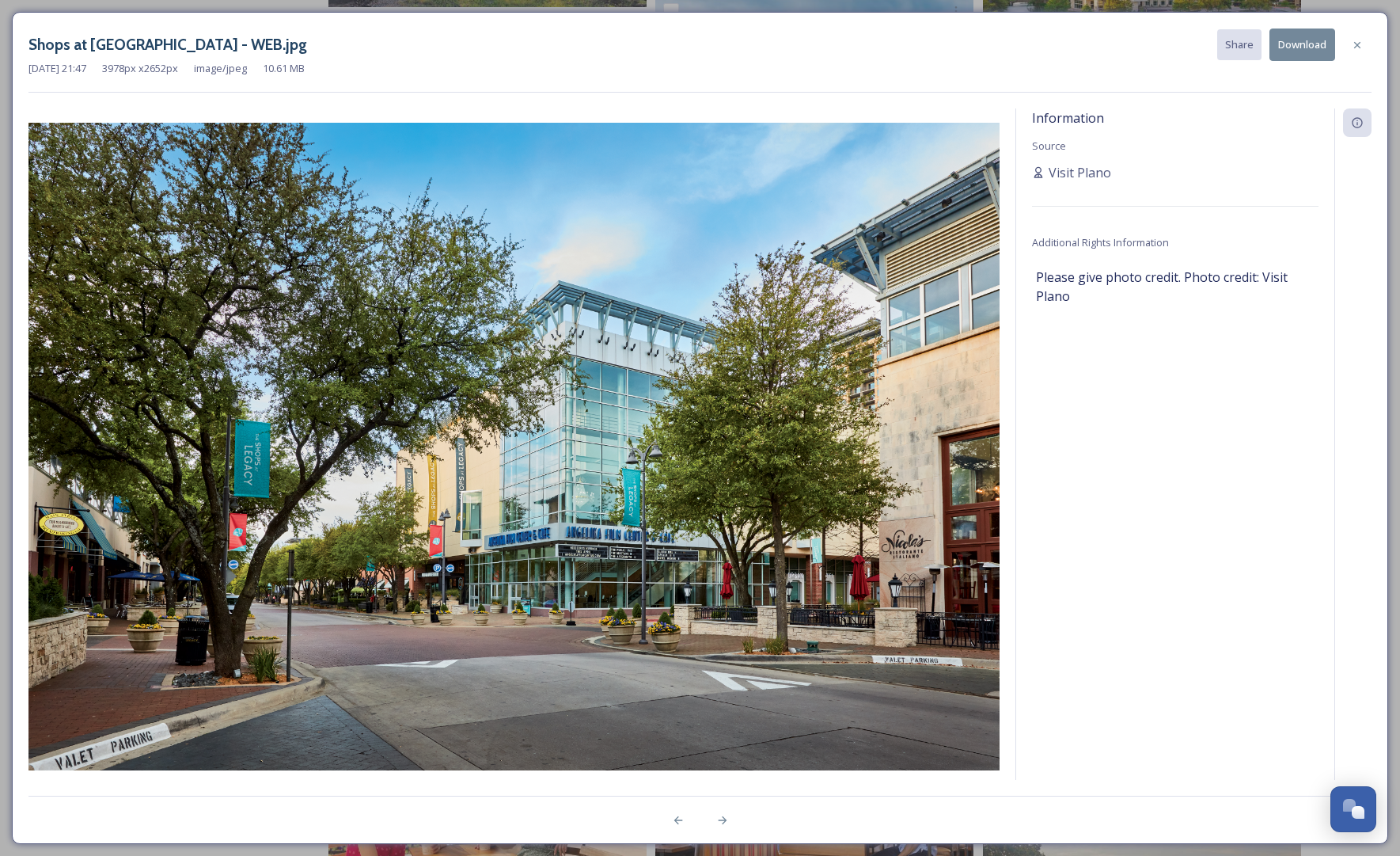
click at [1137, 40] on icon at bounding box center [1357, 45] width 12 height 12
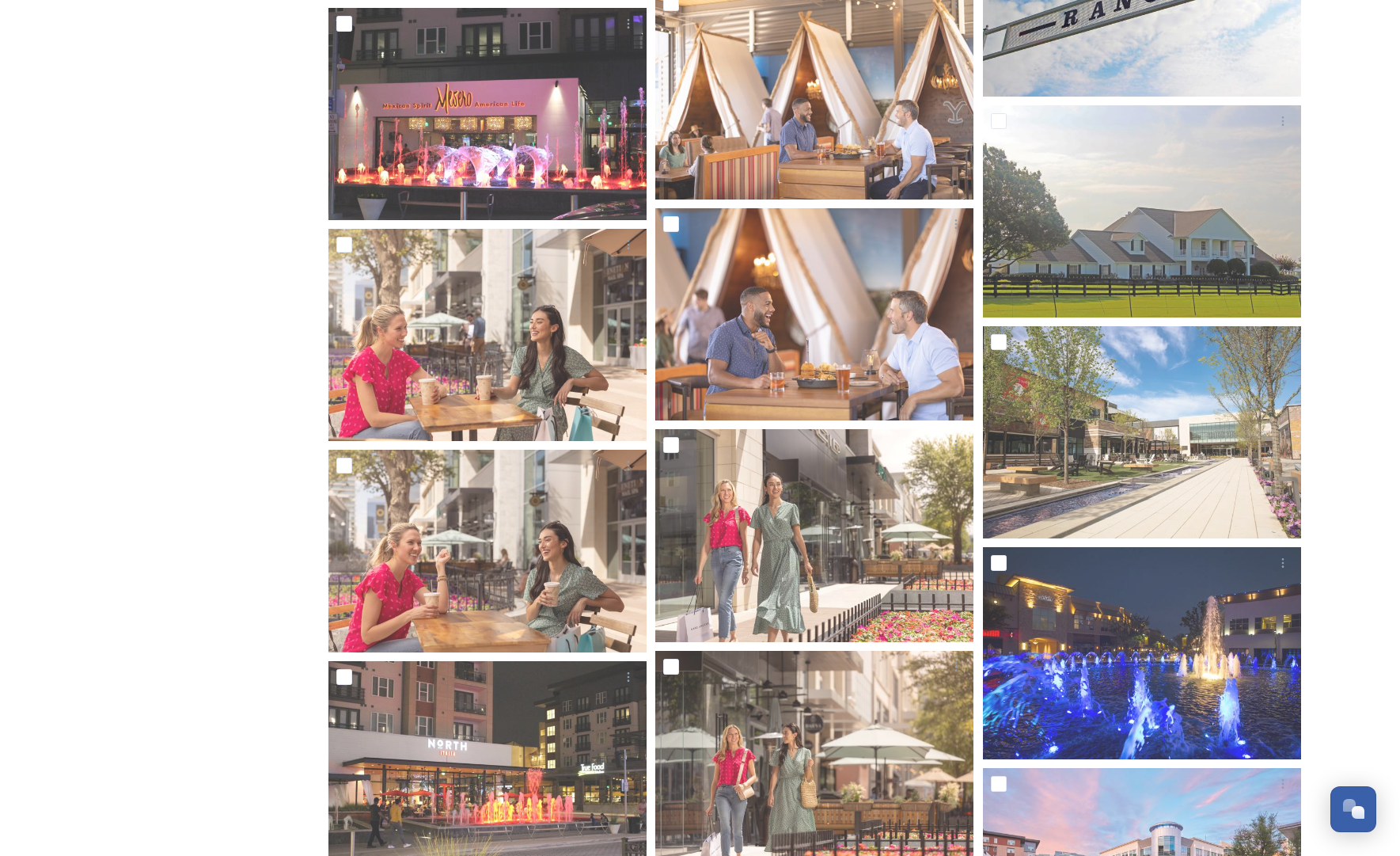
scroll to position [7528, 0]
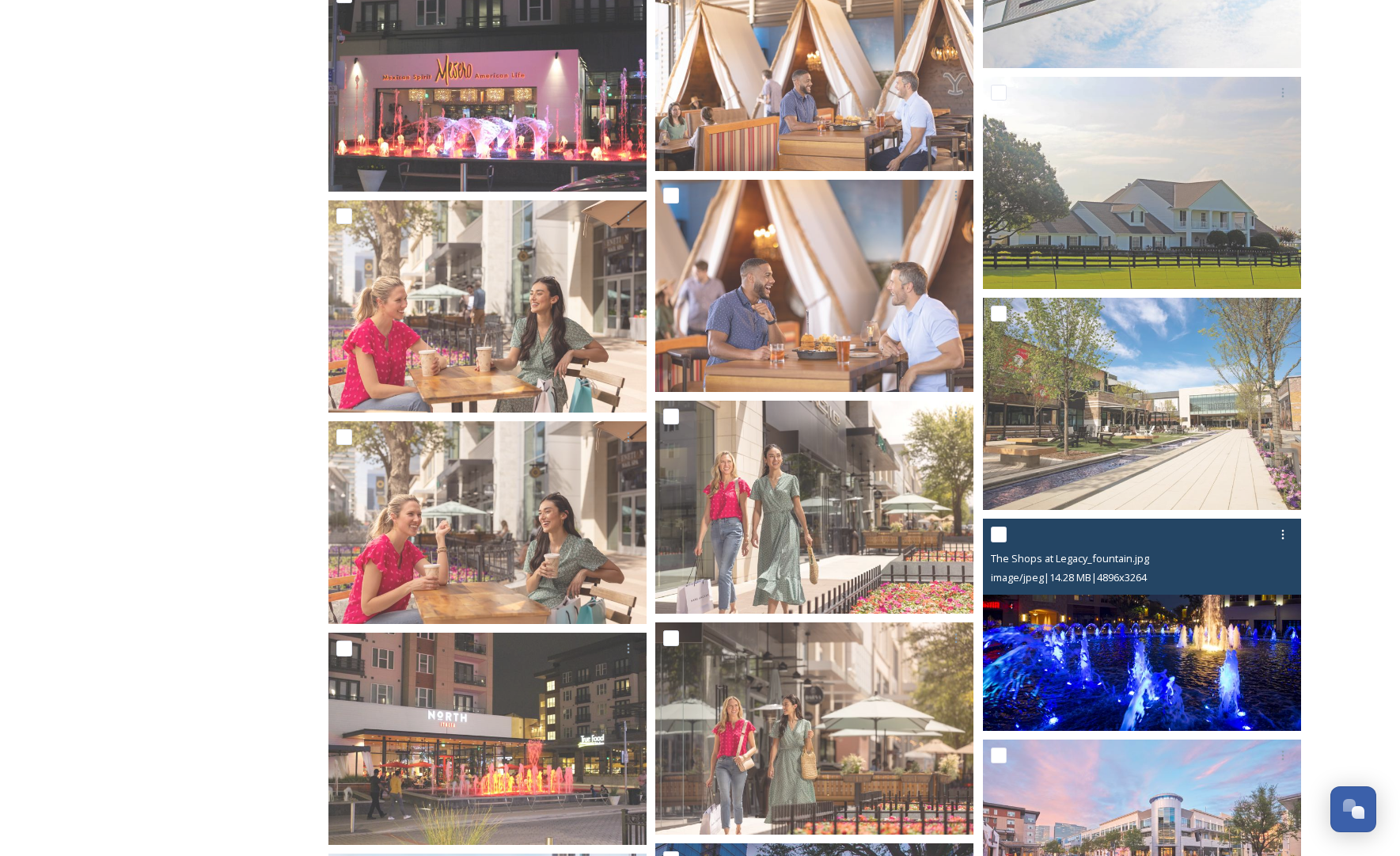
click at [1137, 643] on img at bounding box center [1142, 624] width 318 height 212
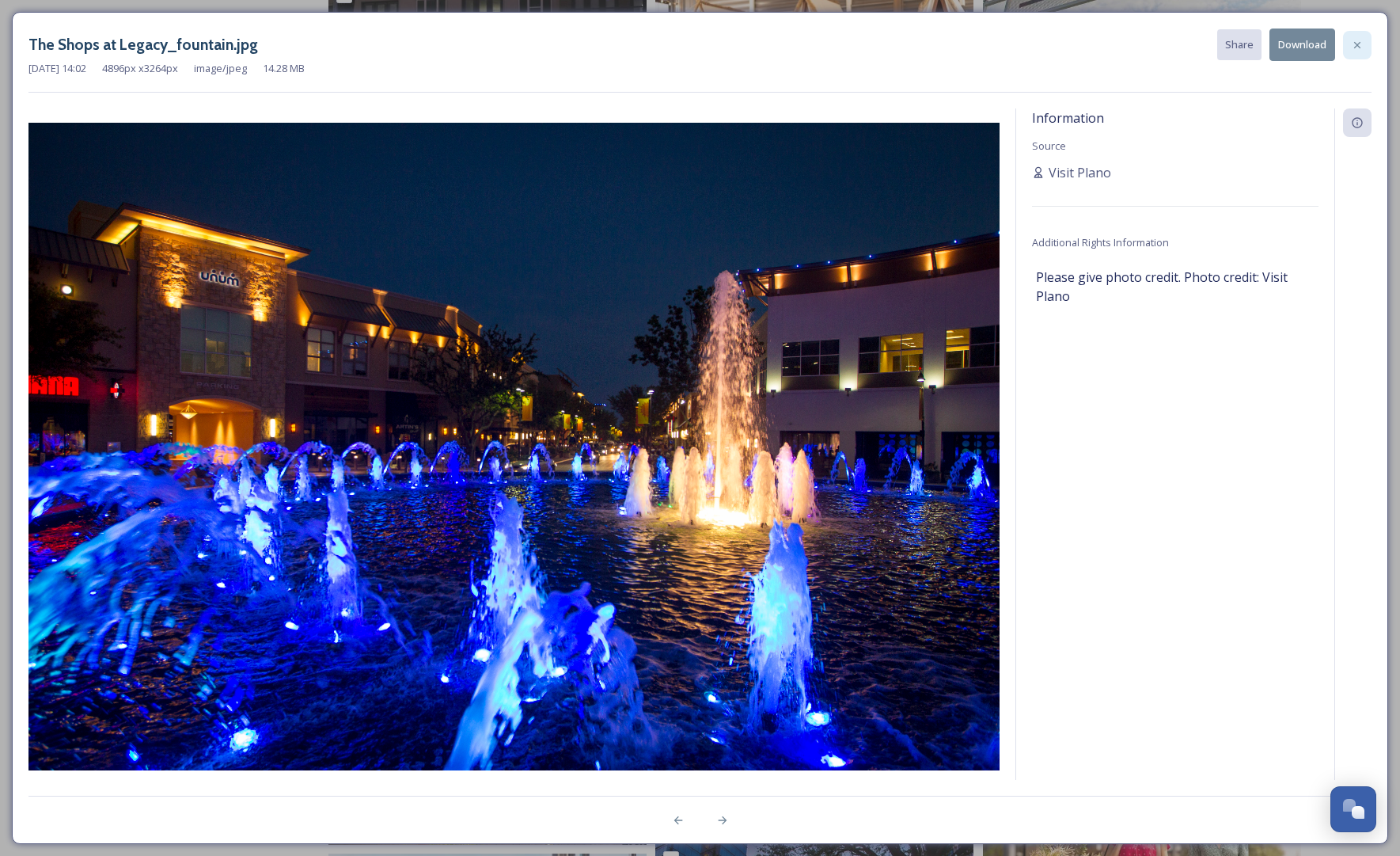
click at [1137, 42] on icon at bounding box center [1357, 45] width 12 height 12
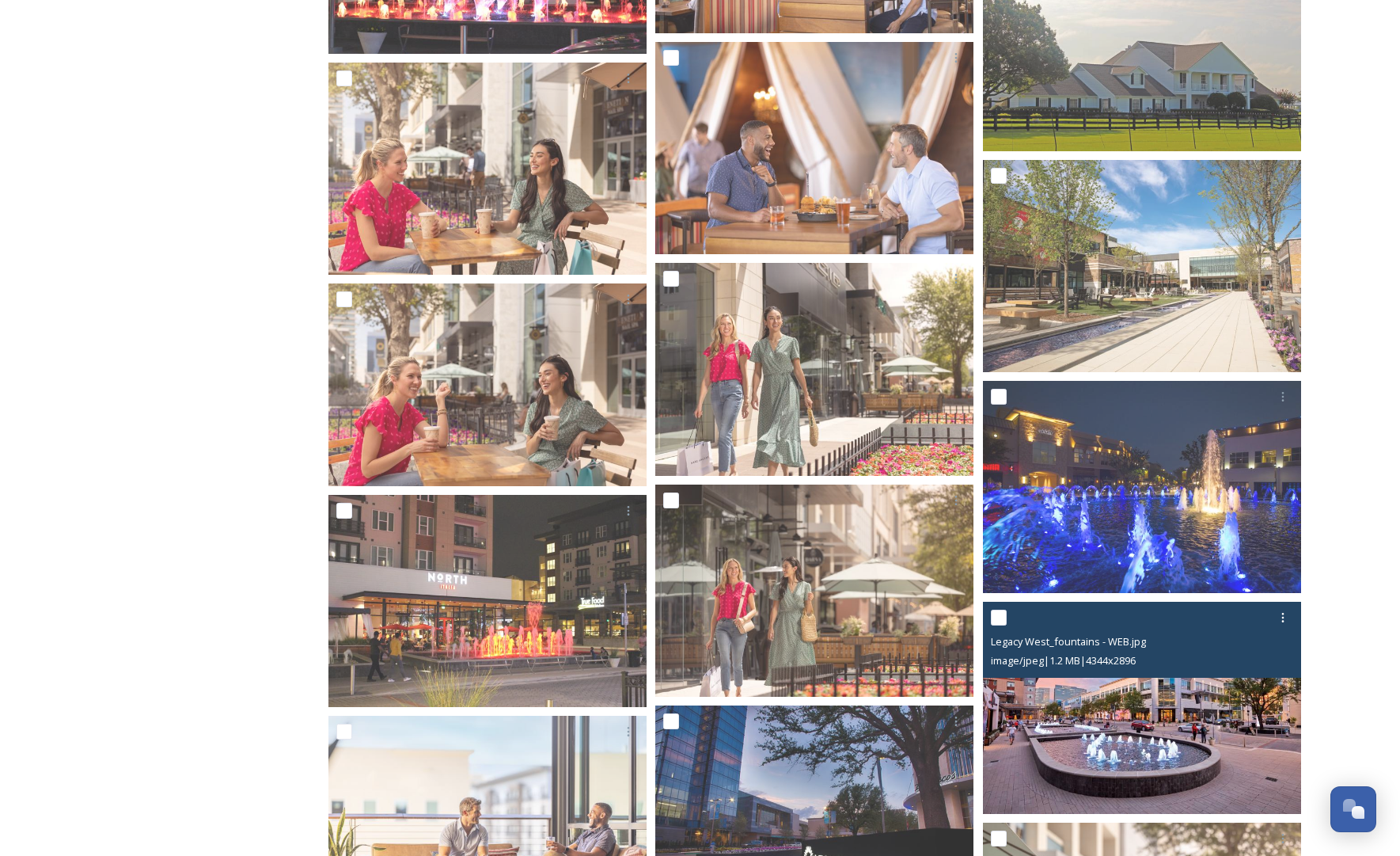
scroll to position [7668, 0]
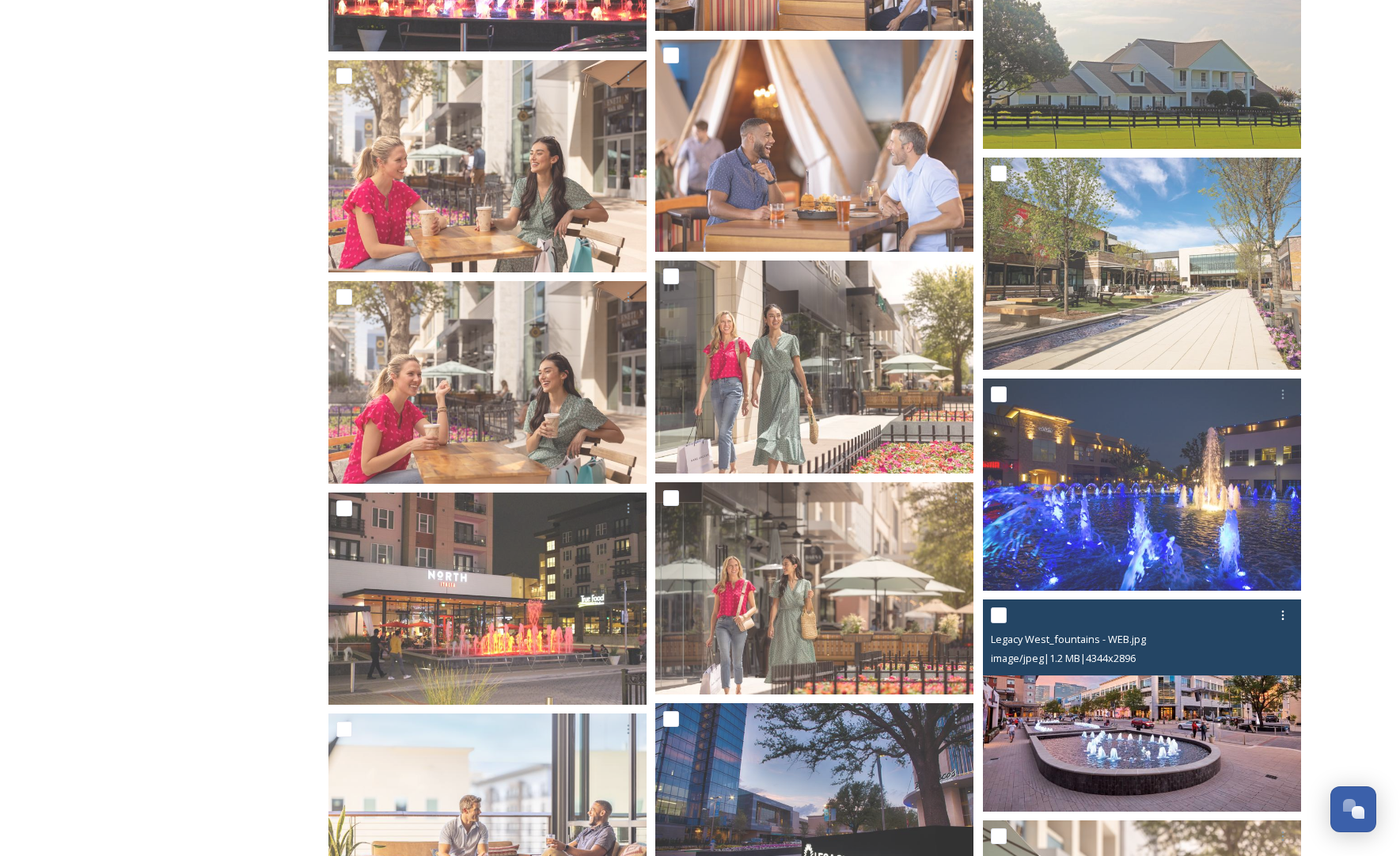
click at [1137, 727] on img at bounding box center [1142, 705] width 318 height 212
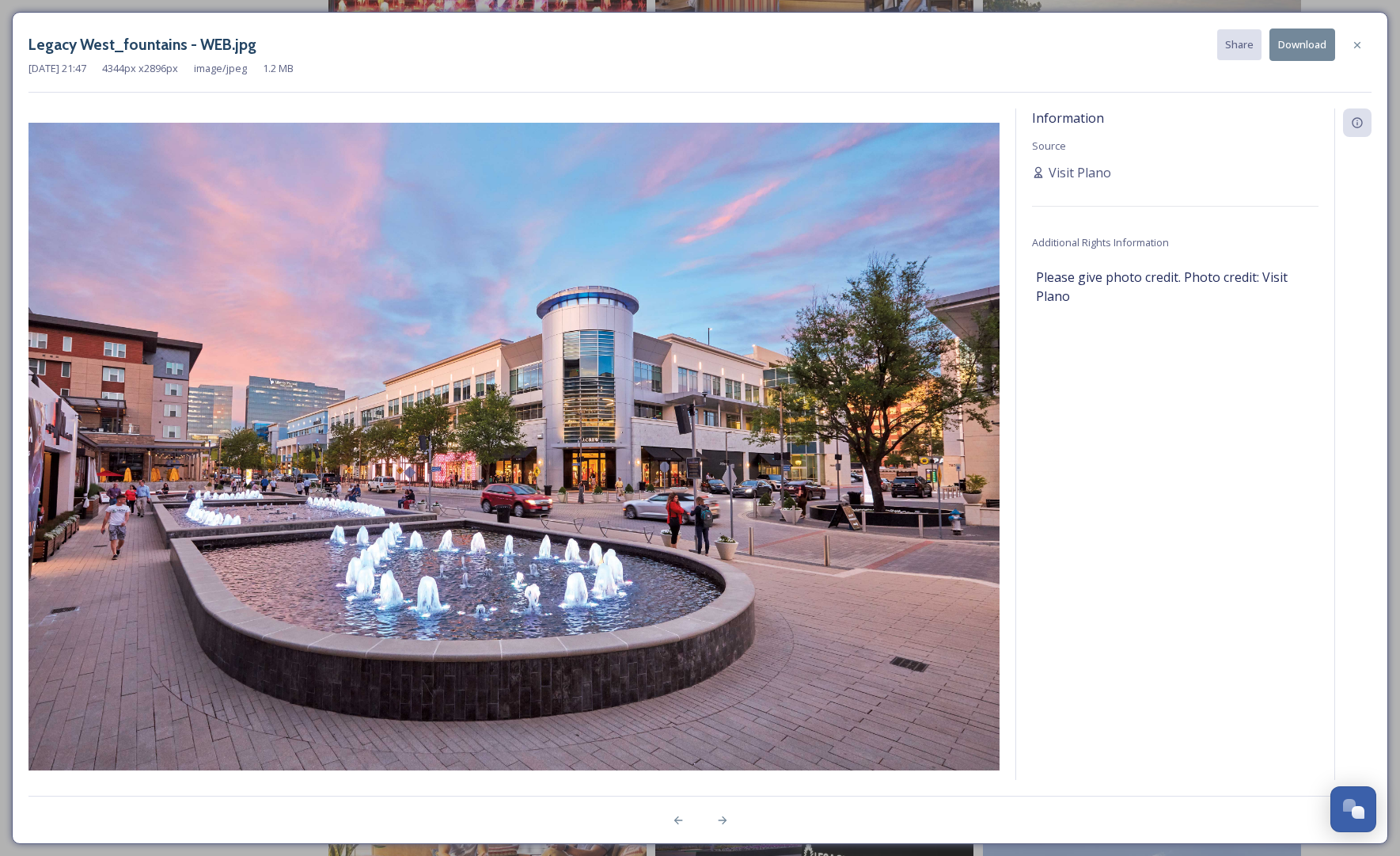
click at [1137, 46] on icon at bounding box center [1358, 45] width 7 height 7
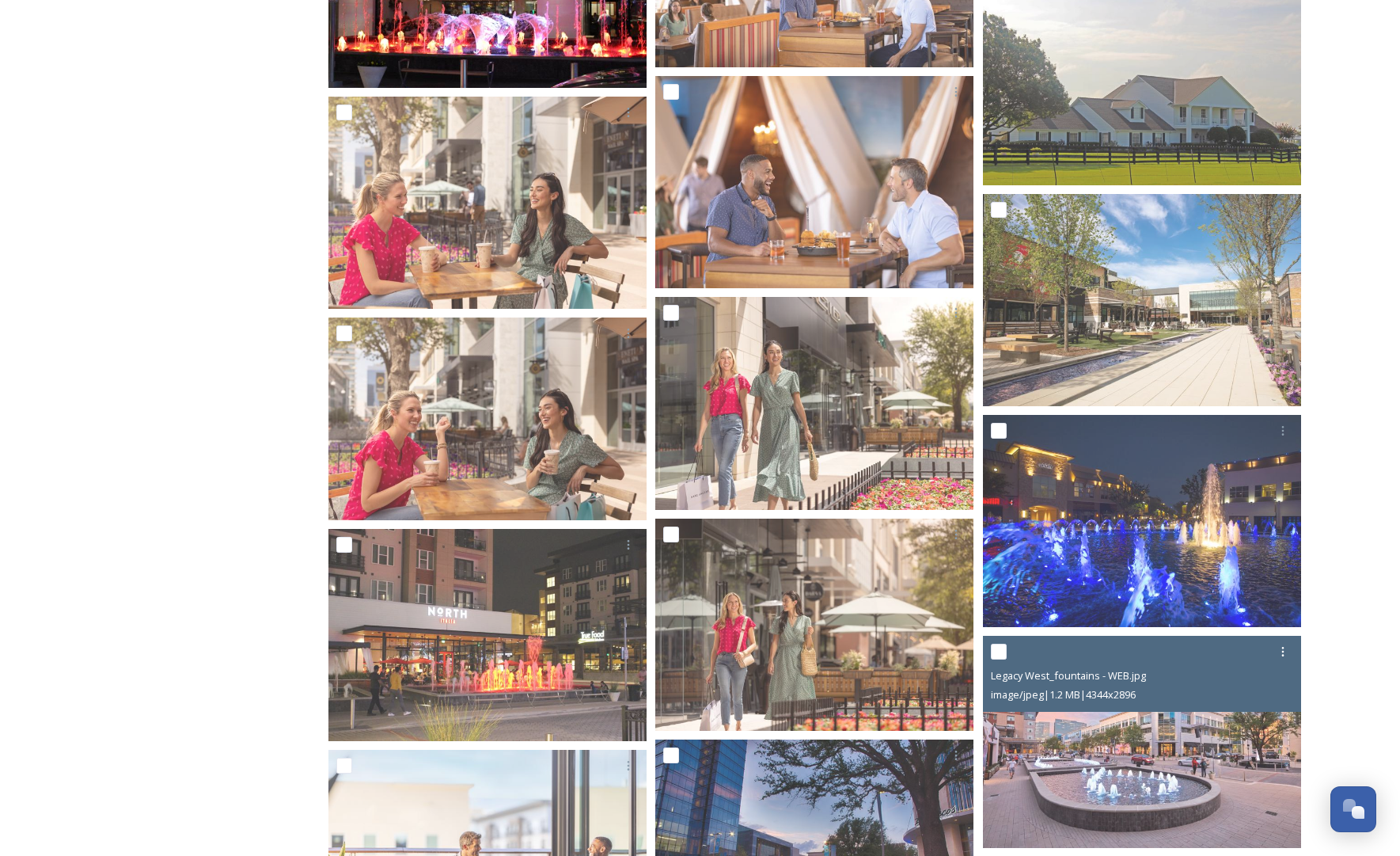
scroll to position [7620, 0]
